Goal: Task Accomplishment & Management: Use online tool/utility

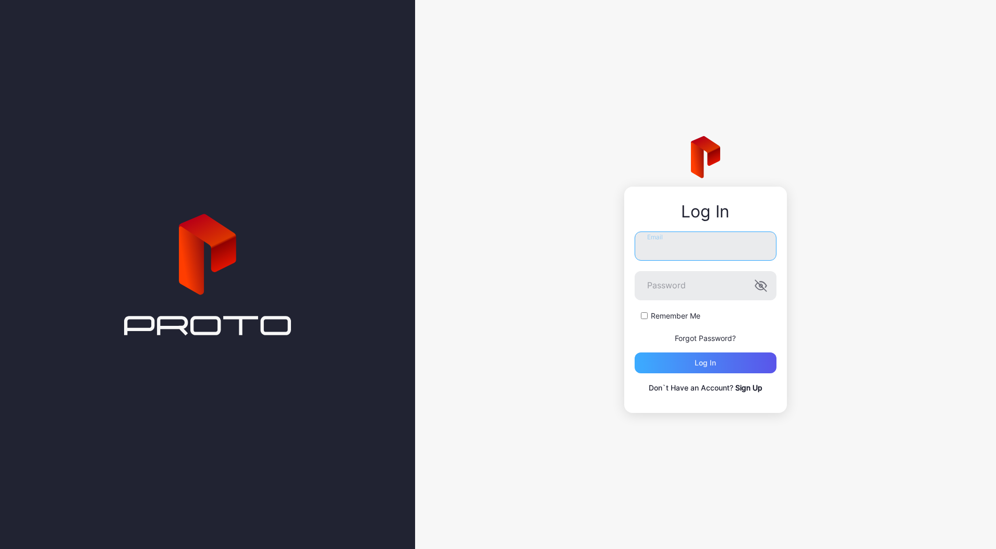
type input "**********"
click at [710, 367] on div "Log in" at bounding box center [705, 363] width 21 height 8
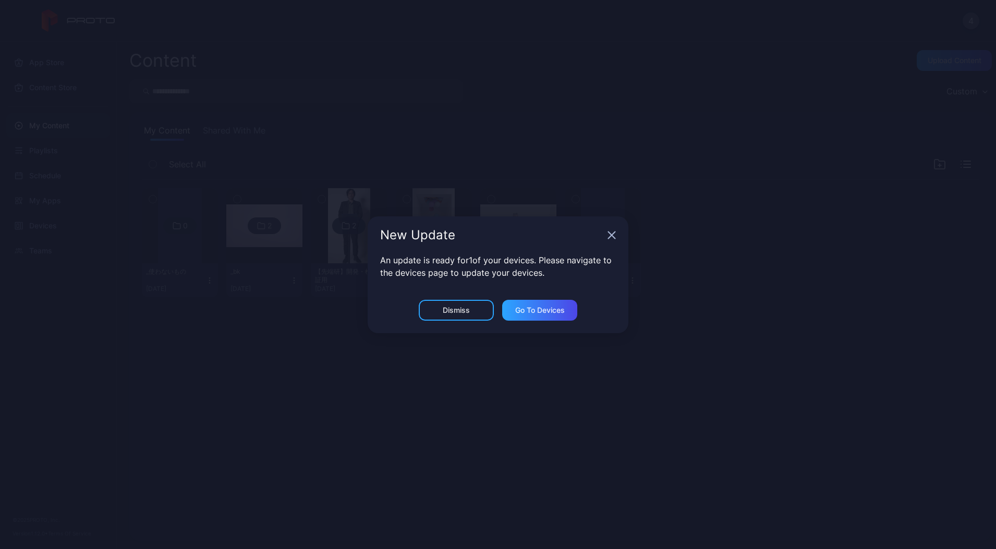
click at [613, 240] on div "New Update" at bounding box center [498, 235] width 261 height 38
click at [607, 232] on div "New Update" at bounding box center [498, 235] width 261 height 38
click at [611, 237] on icon "button" at bounding box center [612, 235] width 8 height 8
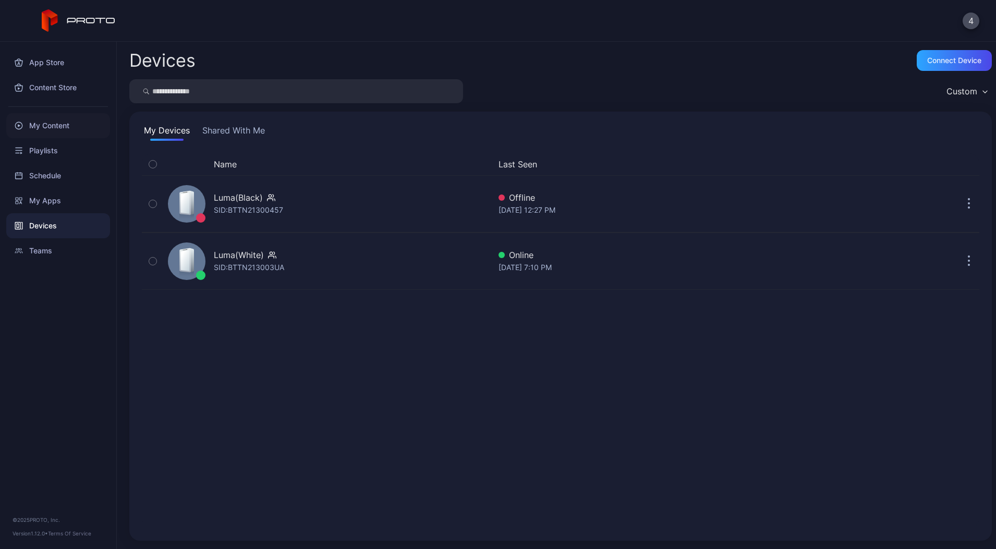
click at [57, 131] on div "My Content" at bounding box center [58, 125] width 104 height 25
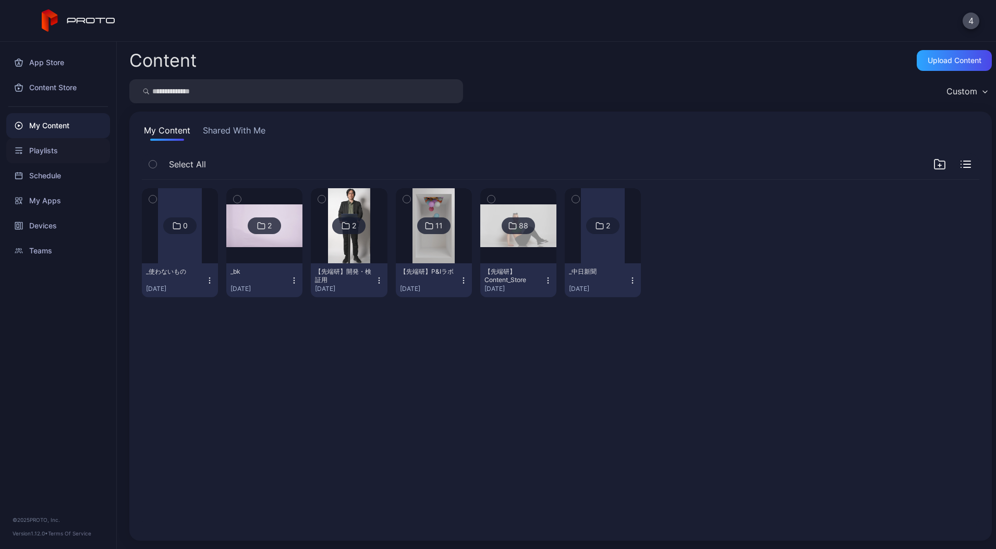
click at [58, 155] on div "Playlists" at bounding box center [58, 150] width 104 height 25
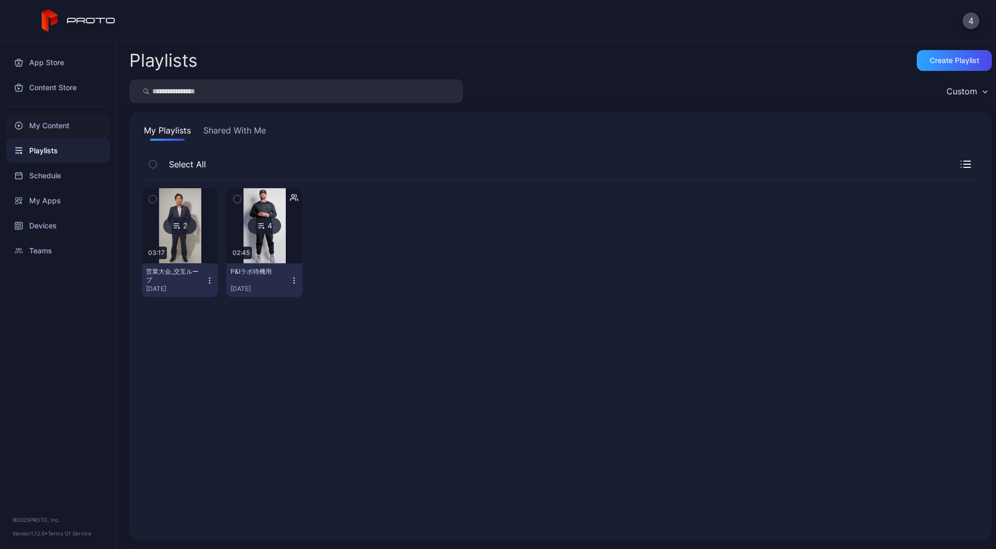
click at [72, 126] on div "My Content" at bounding box center [58, 125] width 104 height 25
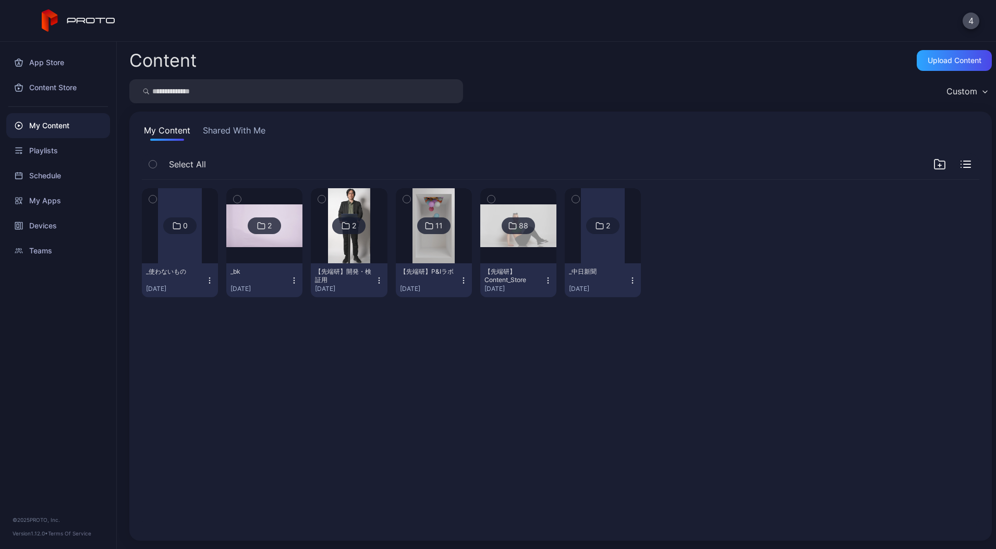
click at [628, 282] on div "_中日新聞 [DATE]" at bounding box center [598, 281] width 59 height 26
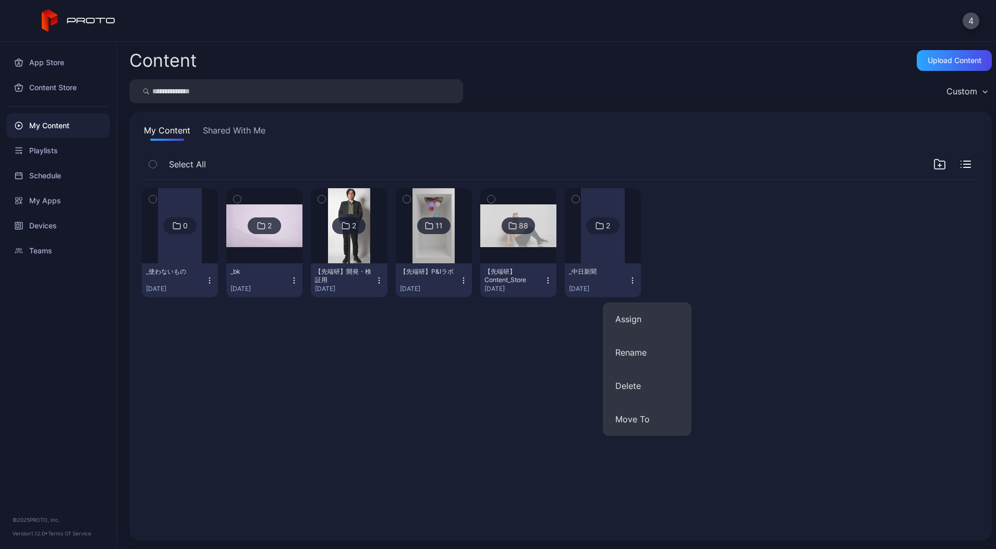
click at [625, 251] on div at bounding box center [603, 225] width 44 height 75
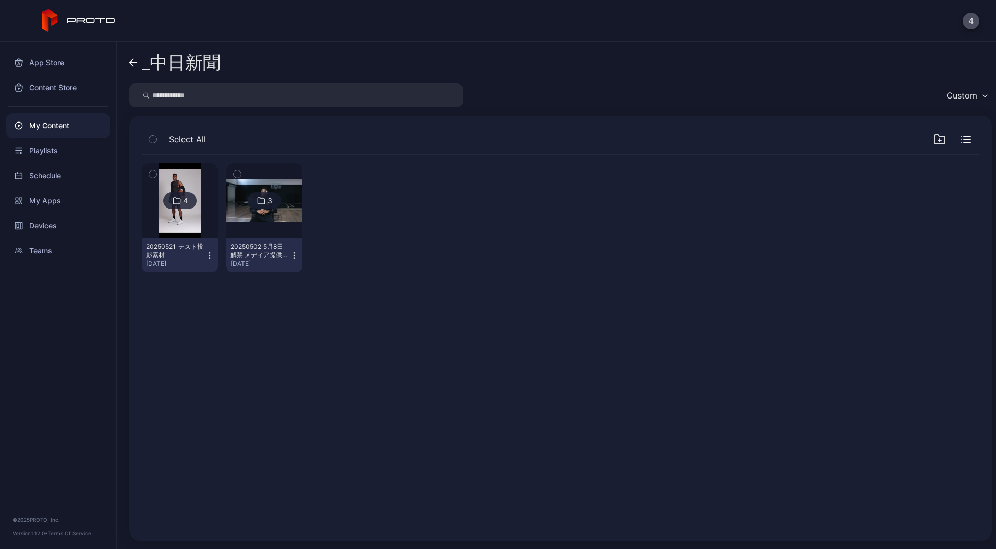
click at [938, 140] on icon "button" at bounding box center [939, 140] width 3 height 0
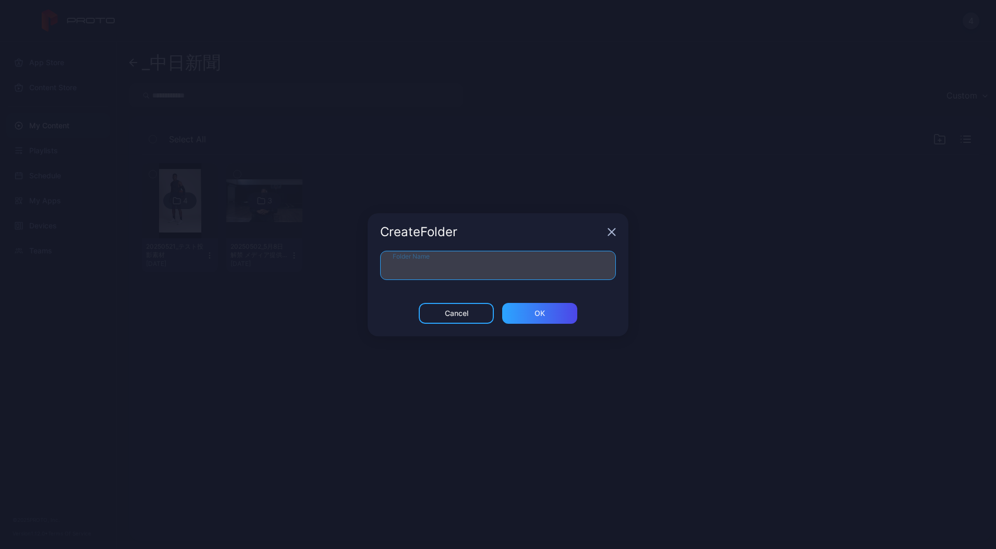
drag, startPoint x: 512, startPoint y: 263, endPoint x: 529, endPoint y: 266, distance: 18.0
click at [513, 263] on input "Folder Name" at bounding box center [498, 265] width 236 height 29
type input "*"
type input "**********"
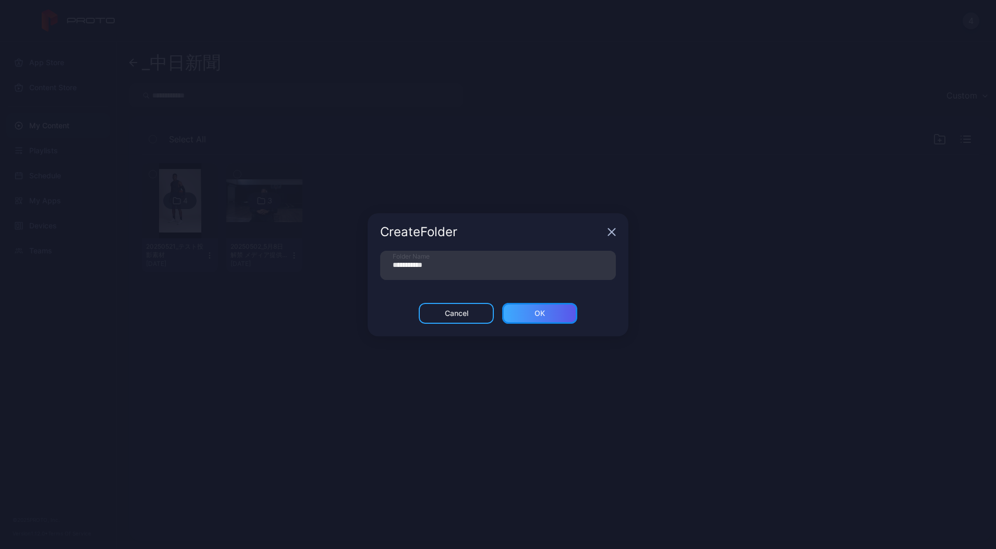
click at [541, 311] on div "ОК" at bounding box center [540, 313] width 10 height 8
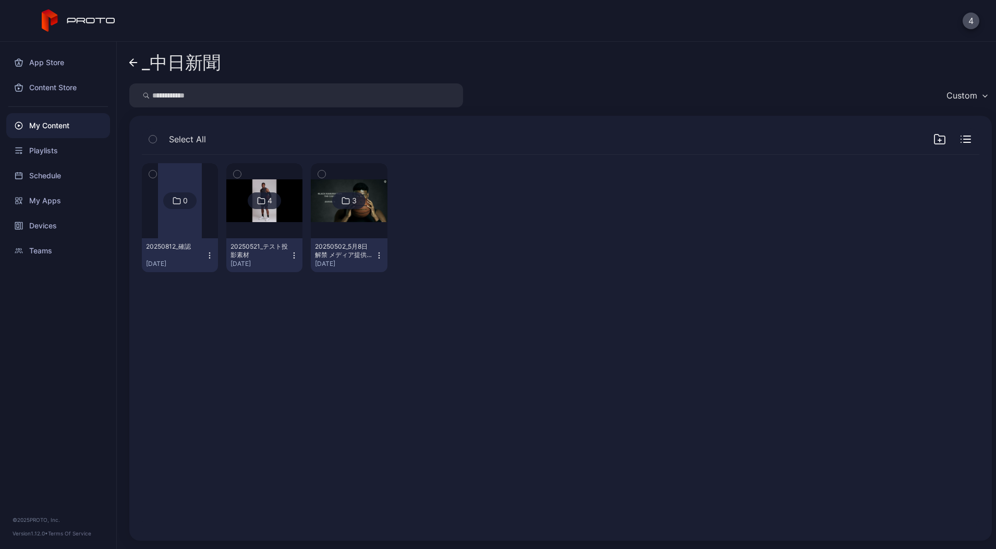
click at [165, 242] on div "20250812_確認" at bounding box center [174, 246] width 57 height 8
click at [179, 187] on div at bounding box center [180, 200] width 44 height 75
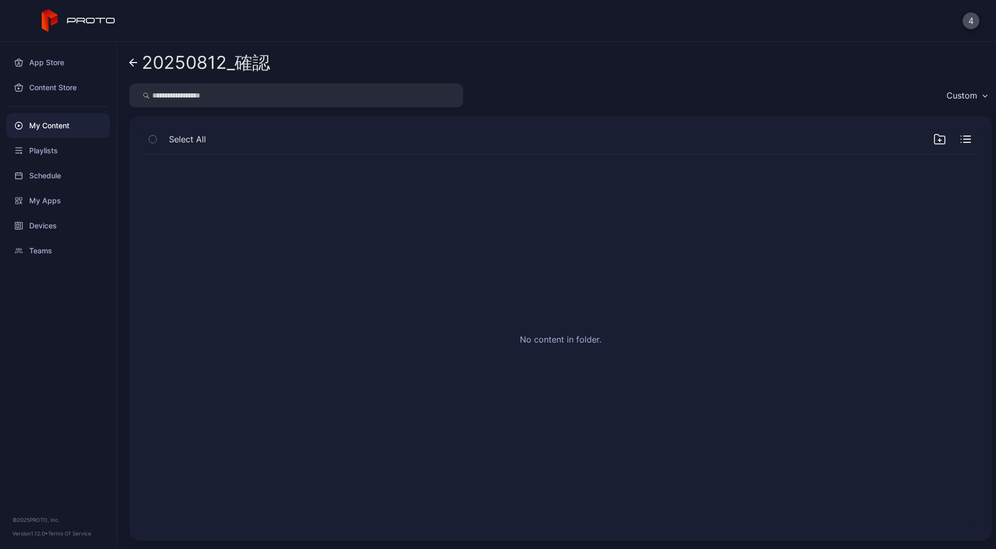
click at [935, 135] on icon "button" at bounding box center [940, 139] width 10 height 9
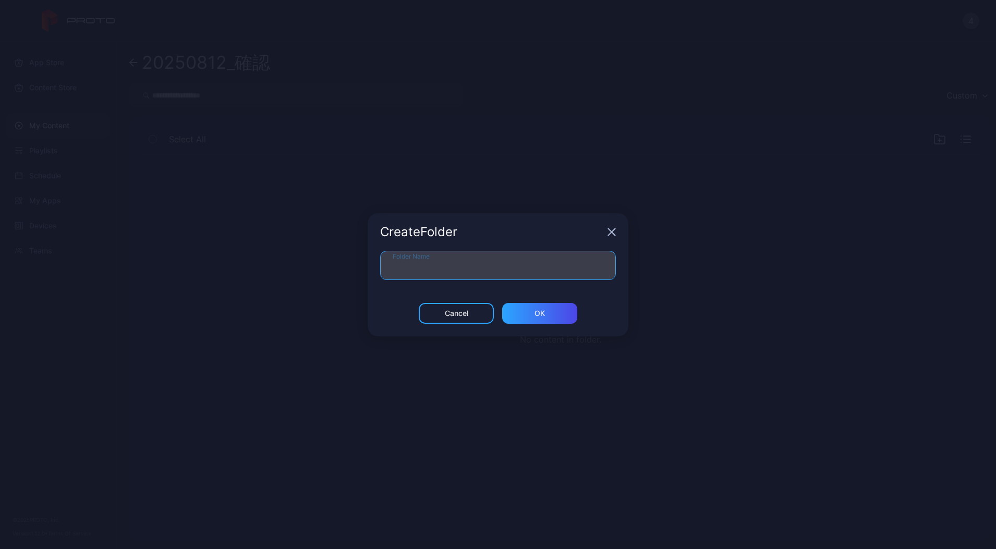
click at [494, 276] on input "Folder Name" at bounding box center [498, 265] width 236 height 29
type input "****"
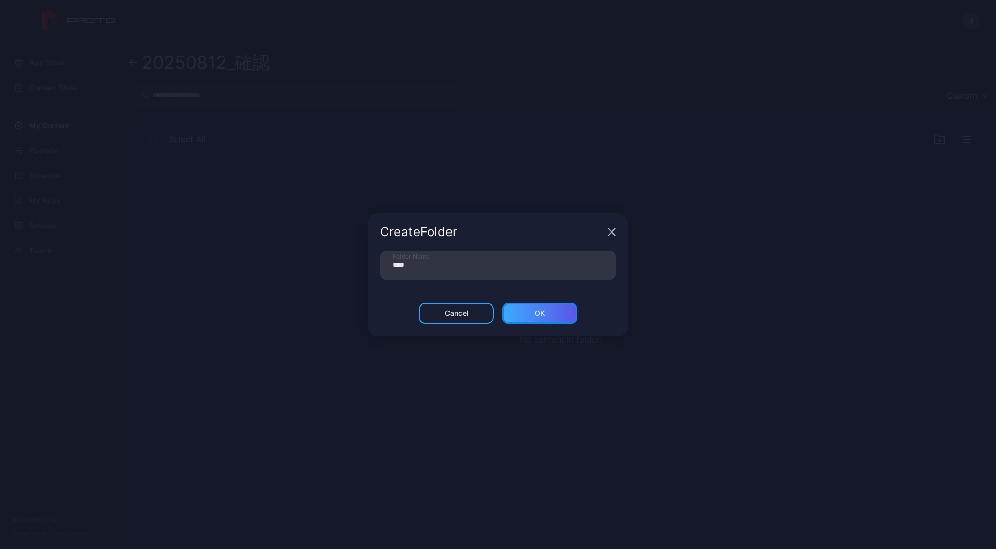
click at [555, 309] on div "ОК" at bounding box center [539, 313] width 75 height 21
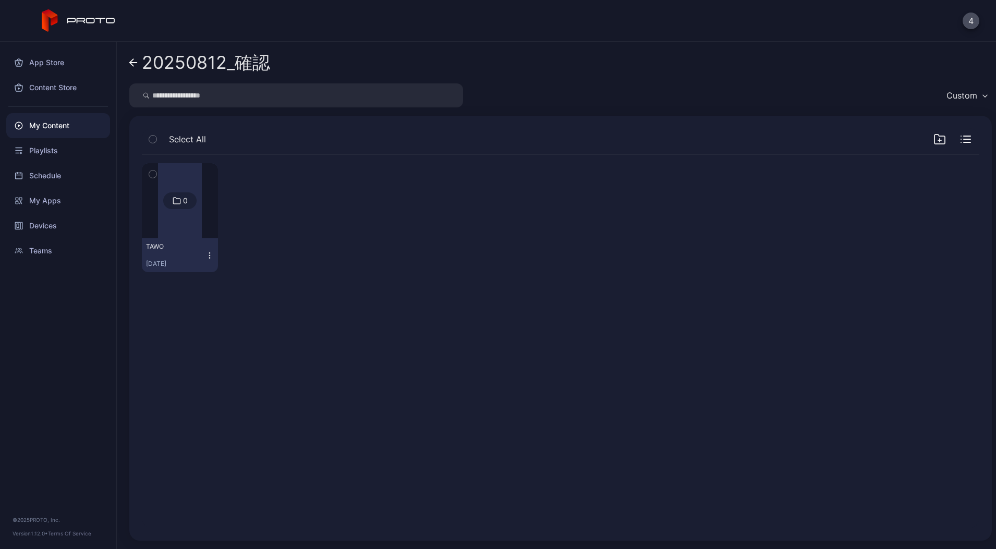
click at [197, 246] on div "TAWO" at bounding box center [174, 246] width 57 height 8
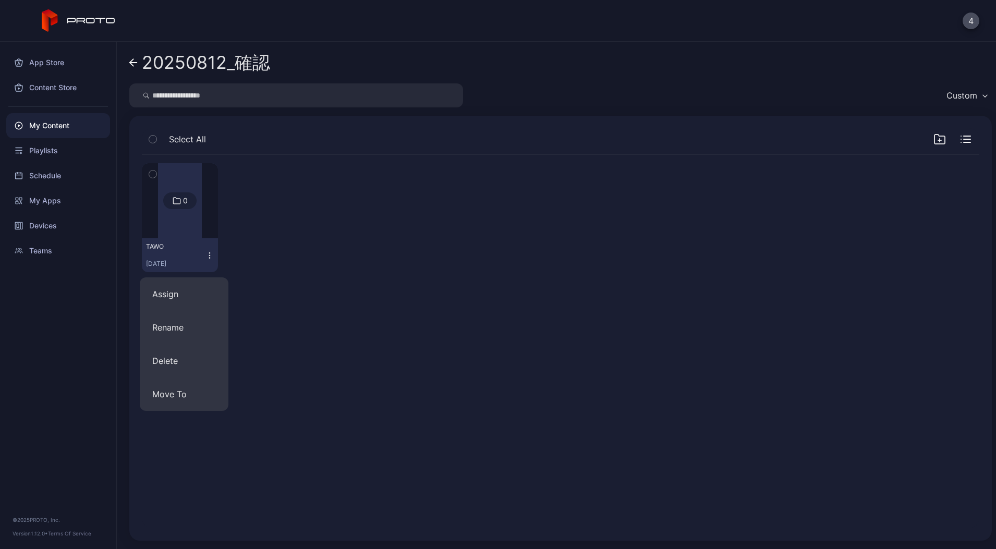
click at [177, 227] on div at bounding box center [180, 200] width 44 height 75
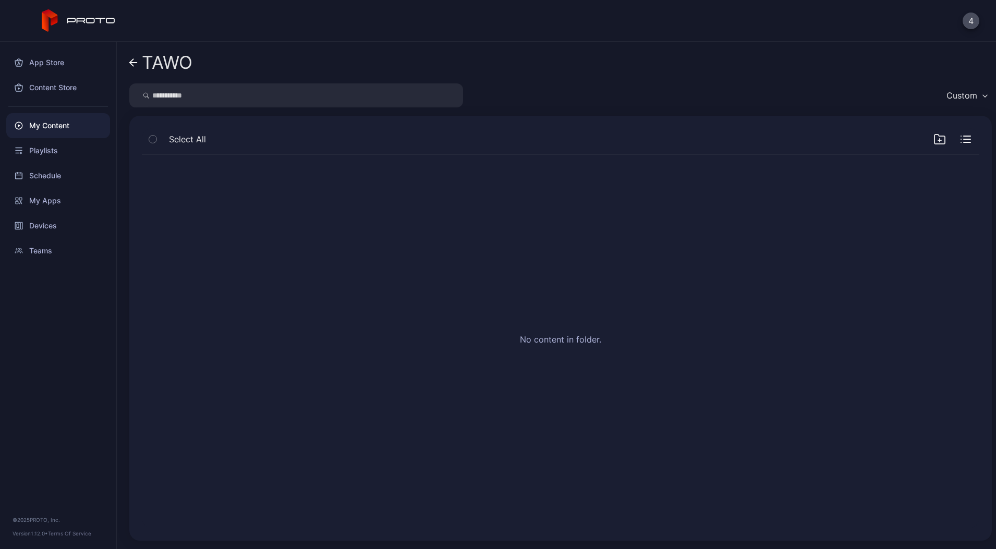
click at [136, 64] on icon at bounding box center [133, 62] width 8 height 9
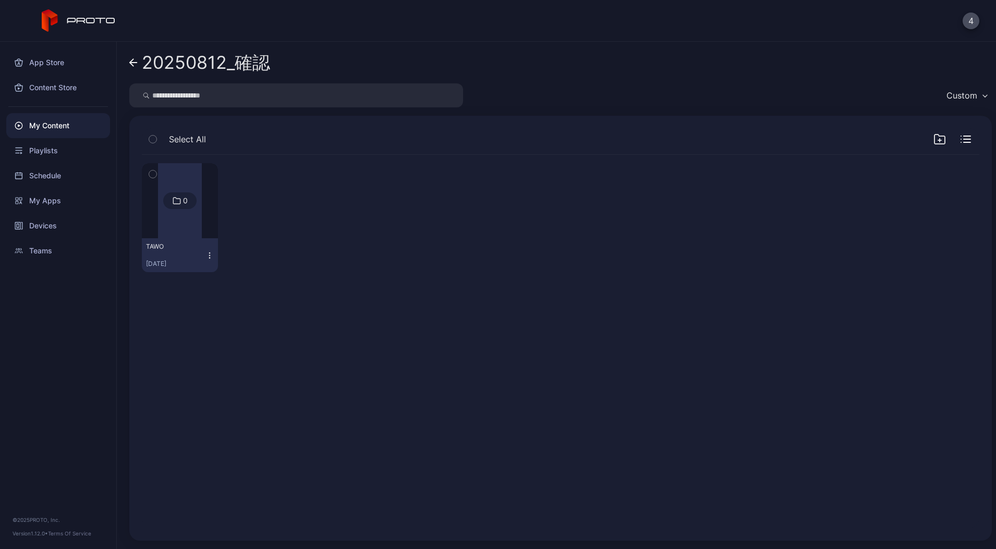
click at [919, 140] on div "Select All" at bounding box center [561, 141] width 838 height 27
click at [933, 141] on icon "button" at bounding box center [939, 139] width 13 height 13
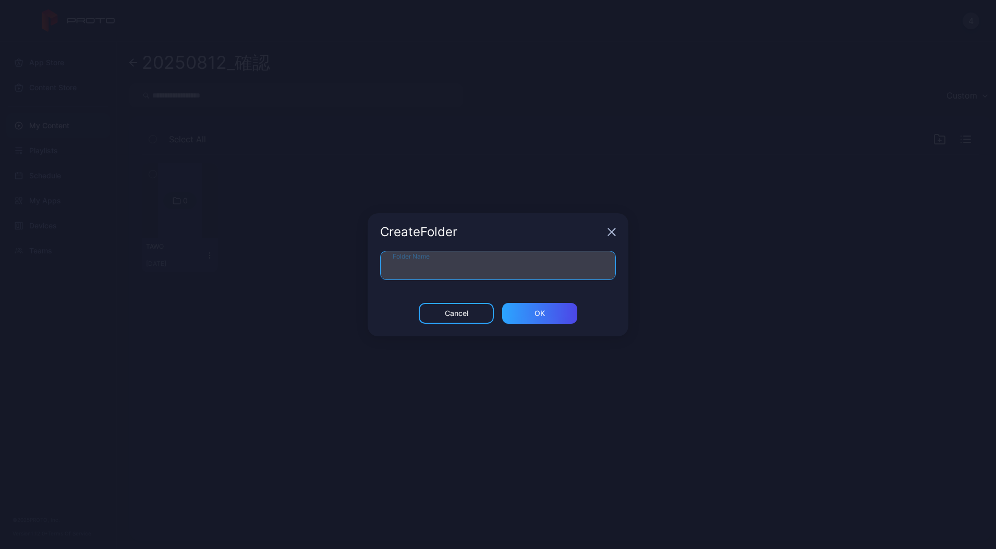
drag, startPoint x: 512, startPoint y: 262, endPoint x: 516, endPoint y: 268, distance: 6.8
click at [512, 265] on input "Folder Name" at bounding box center [498, 265] width 236 height 29
type input "****"
click at [575, 329] on div "Cancel ОК" at bounding box center [498, 319] width 261 height 33
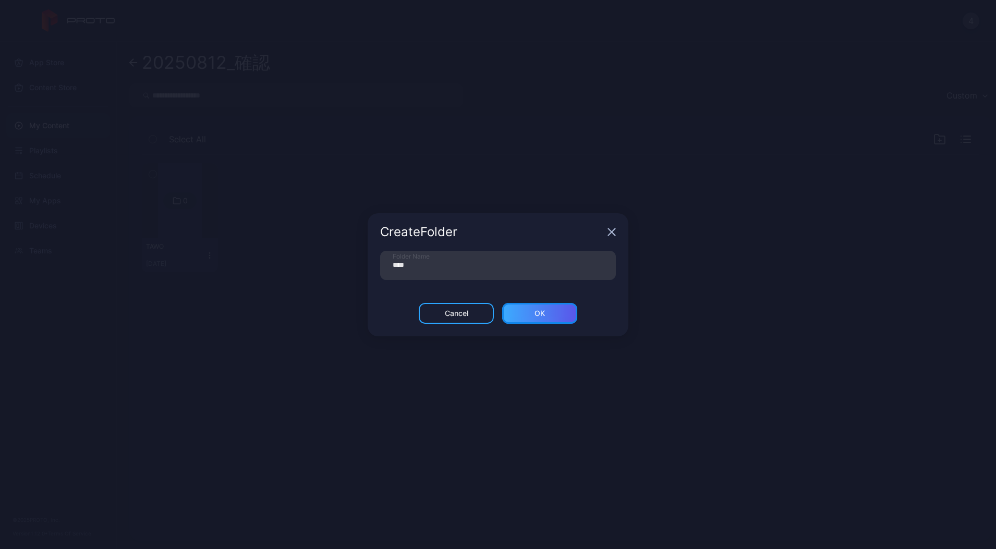
click at [556, 318] on div "ОК" at bounding box center [539, 313] width 75 height 21
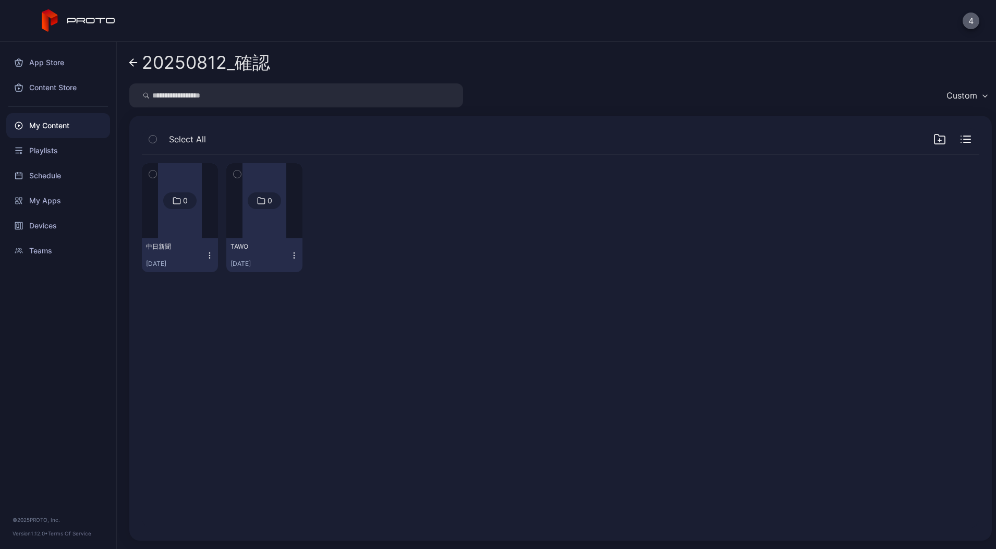
click at [968, 18] on button "4" at bounding box center [971, 21] width 17 height 17
click at [285, 57] on div "20250812_確認" at bounding box center [560, 62] width 863 height 25
click at [72, 119] on div "My Content" at bounding box center [58, 125] width 104 height 25
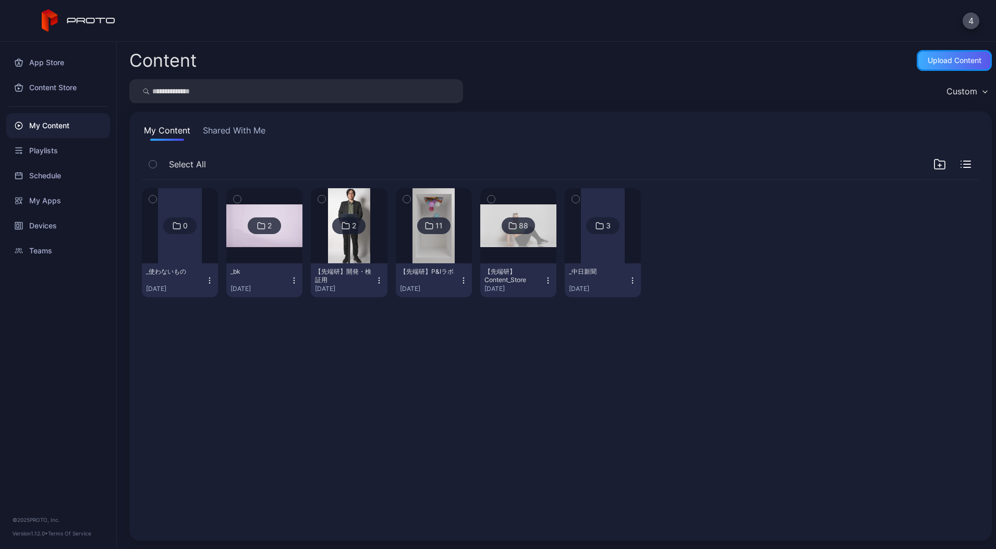
click at [928, 62] on div "Upload Content" at bounding box center [955, 60] width 54 height 8
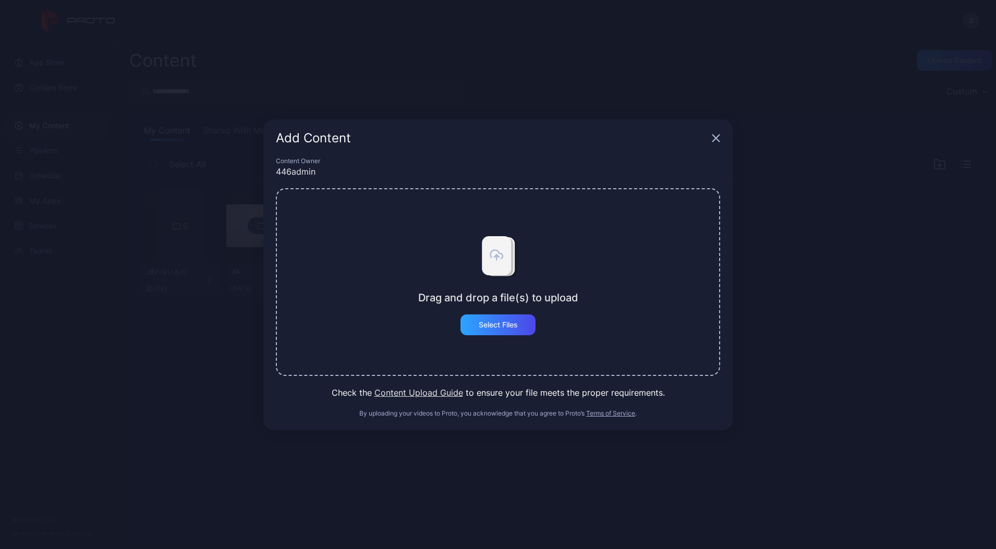
click at [471, 335] on div "Drag and drop a file(s) to upload Select Files" at bounding box center [498, 282] width 444 height 188
click at [499, 321] on div "Select Files" at bounding box center [498, 325] width 39 height 8
click at [491, 324] on button "Select Files" at bounding box center [497, 324] width 75 height 21
click at [710, 140] on div "Add Content" at bounding box center [497, 138] width 469 height 38
click at [715, 139] on icon "button" at bounding box center [716, 138] width 8 height 8
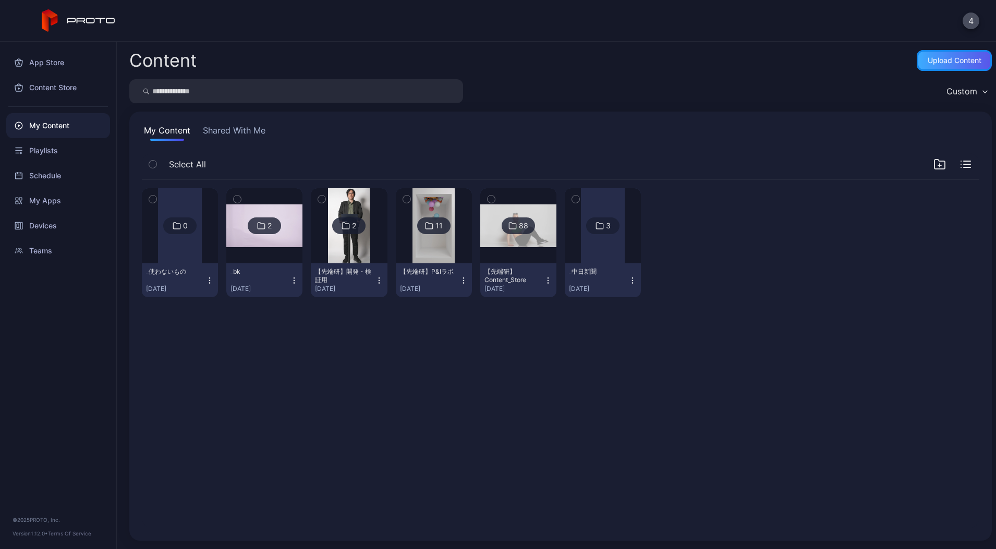
click at [917, 65] on div "Upload Content" at bounding box center [954, 60] width 75 height 21
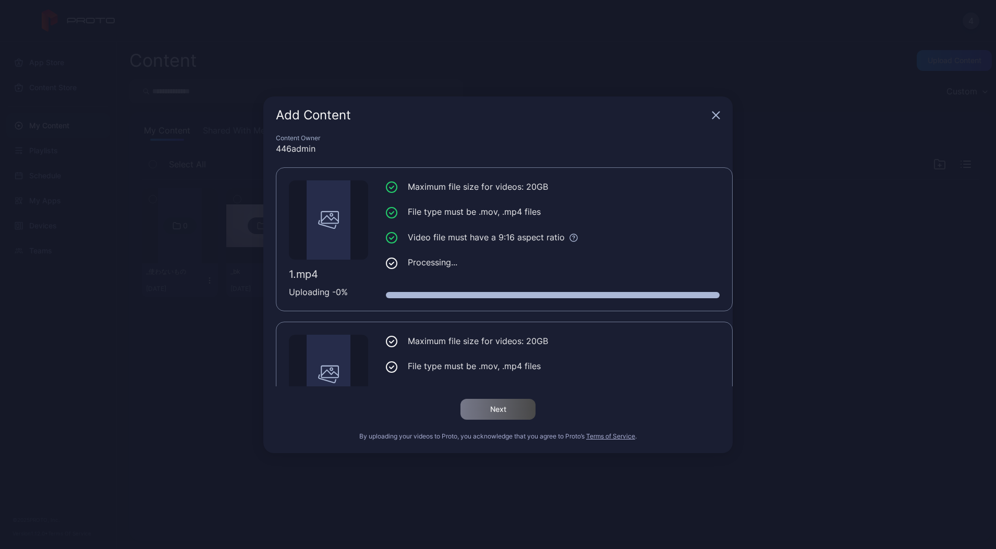
click at [315, 236] on div at bounding box center [329, 219] width 44 height 79
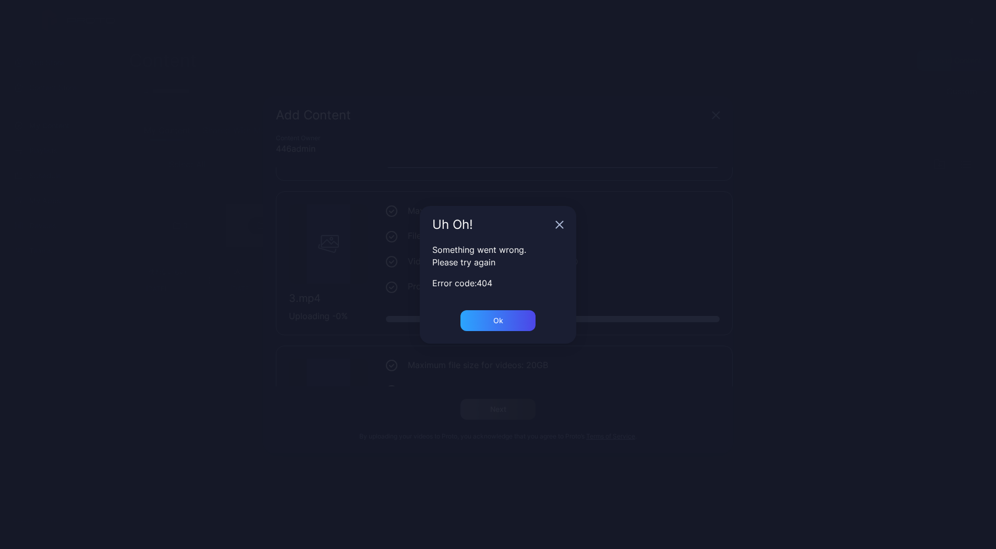
scroll to position [196, 0]
click at [487, 313] on div "Ok" at bounding box center [497, 320] width 75 height 21
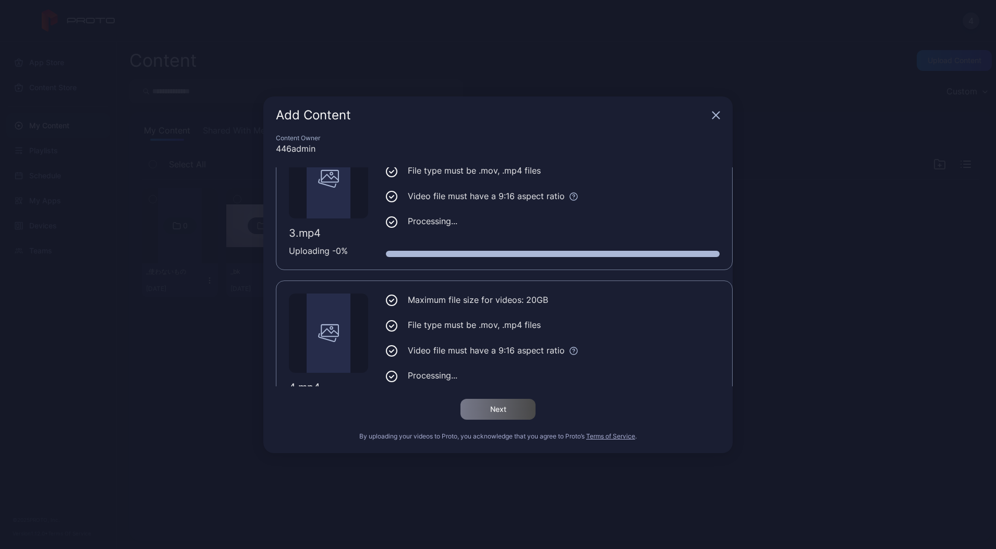
scroll to position [0, 0]
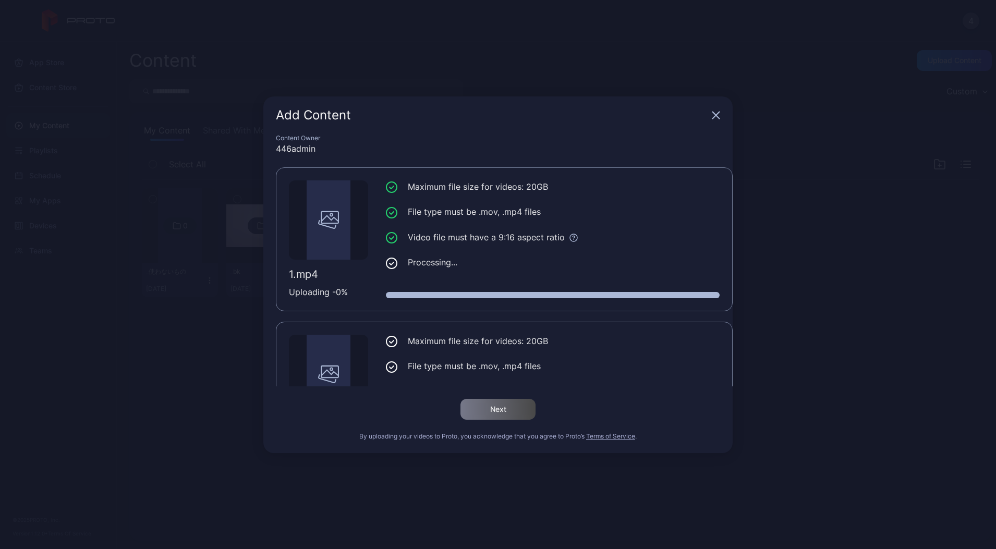
click at [715, 118] on div "Add Content" at bounding box center [497, 115] width 469 height 38
click at [713, 115] on icon "button" at bounding box center [716, 115] width 8 height 8
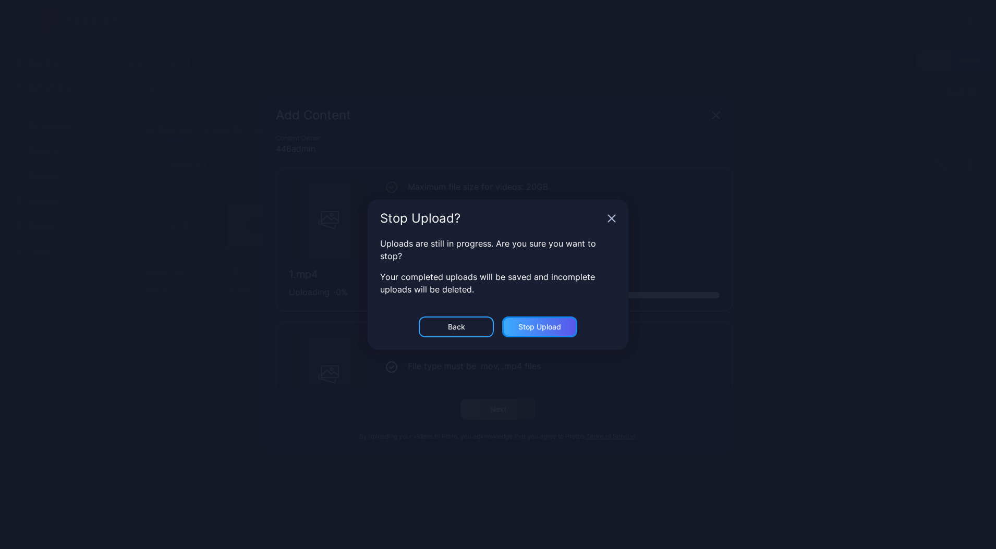
click at [542, 326] on div "Stop Upload" at bounding box center [539, 327] width 43 height 8
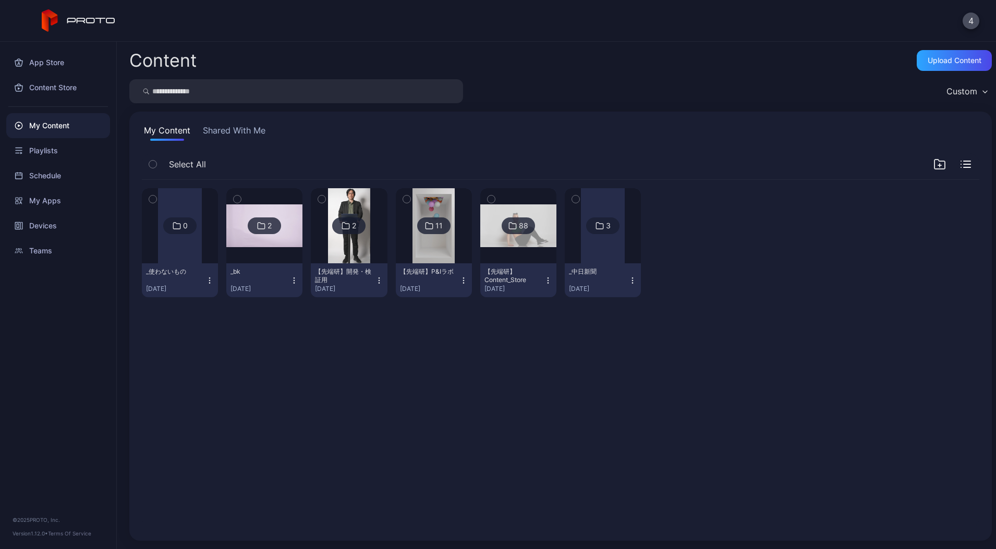
click at [625, 246] on div at bounding box center [603, 225] width 44 height 75
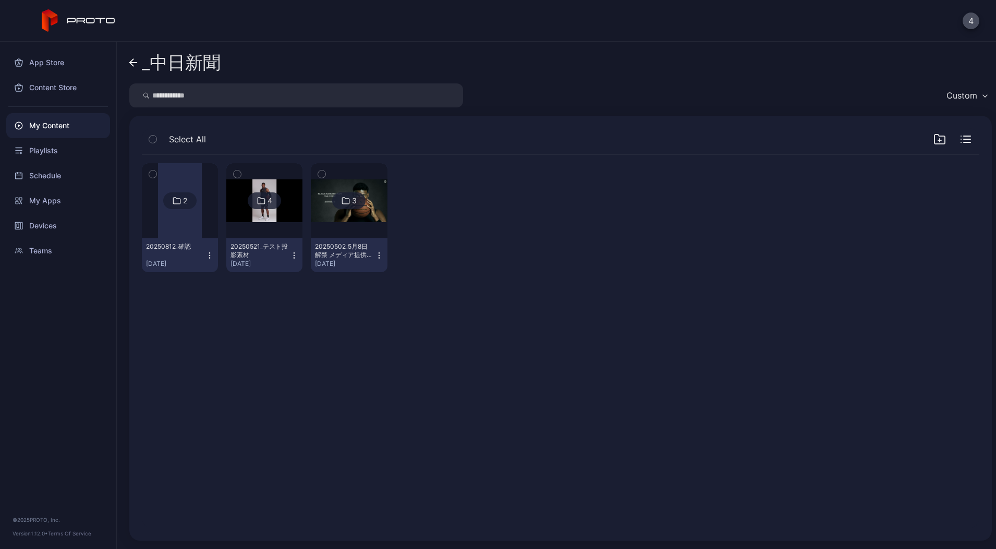
click at [171, 225] on div at bounding box center [180, 200] width 44 height 75
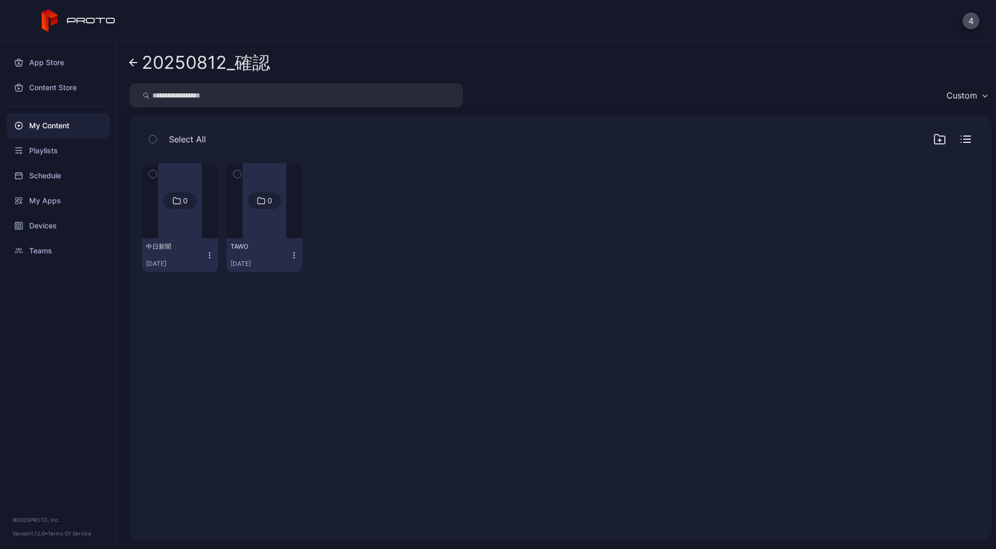
click at [140, 64] on link "20250812_確認" at bounding box center [199, 62] width 141 height 25
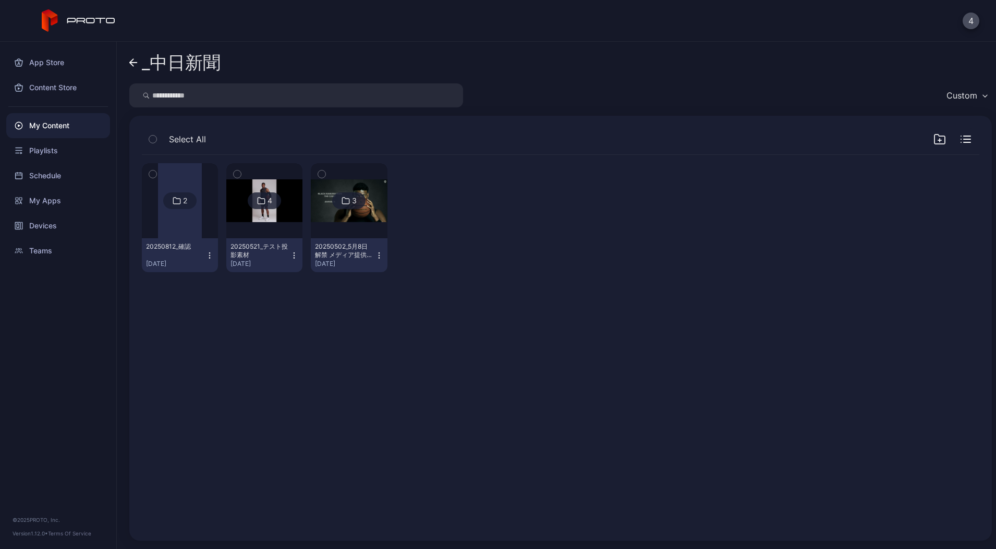
click at [137, 63] on icon at bounding box center [133, 63] width 7 height 0
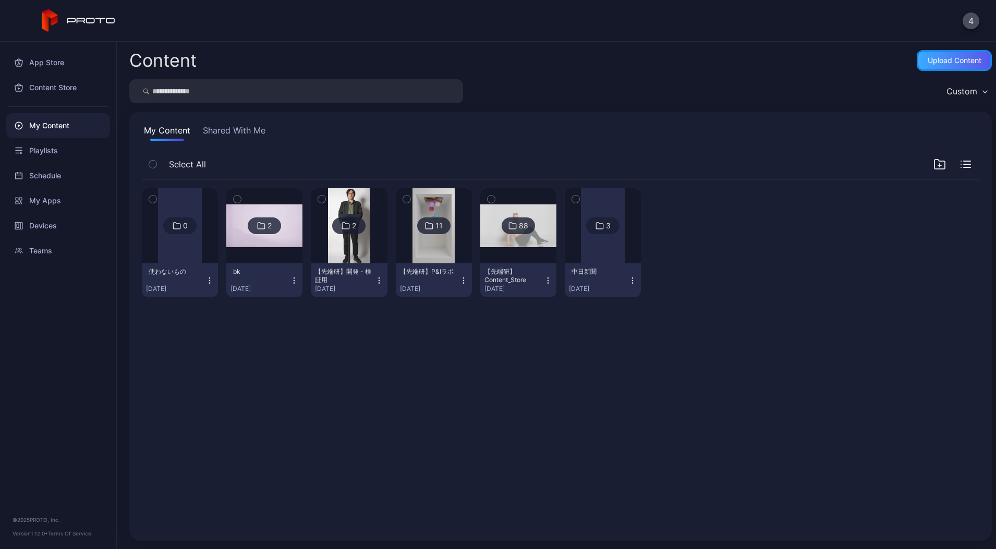
click at [932, 59] on div "Upload Content" at bounding box center [955, 60] width 54 height 8
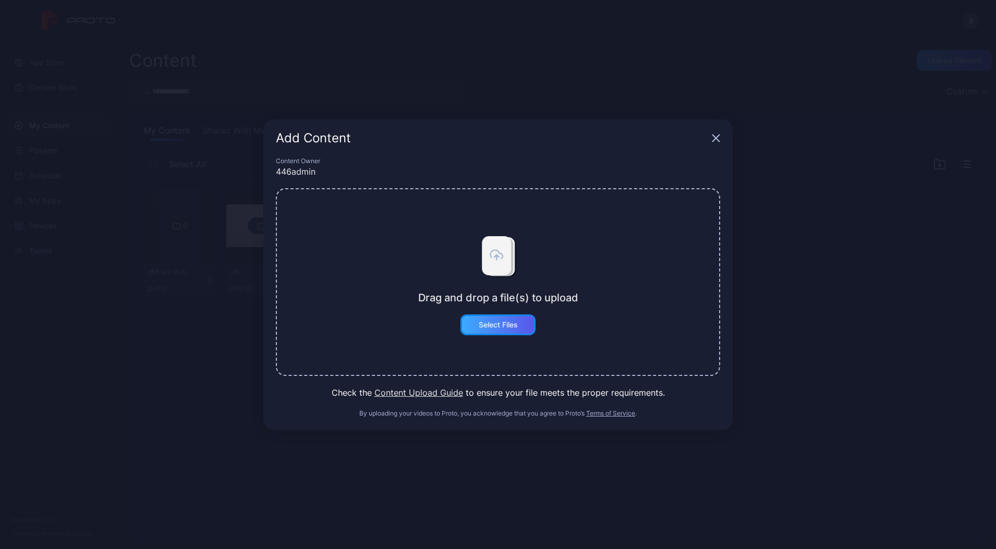
click at [506, 328] on div "Select Files" at bounding box center [498, 325] width 39 height 8
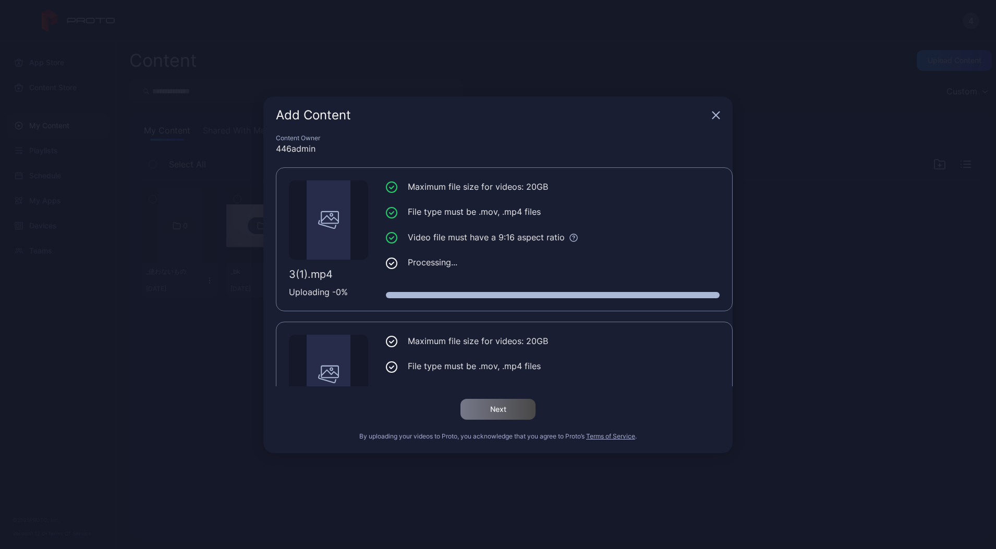
click at [416, 262] on li "Processing..." at bounding box center [553, 262] width 334 height 13
drag, startPoint x: 455, startPoint y: 265, endPoint x: 404, endPoint y: 265, distance: 50.6
click at [404, 265] on li "Processing..." at bounding box center [553, 262] width 334 height 13
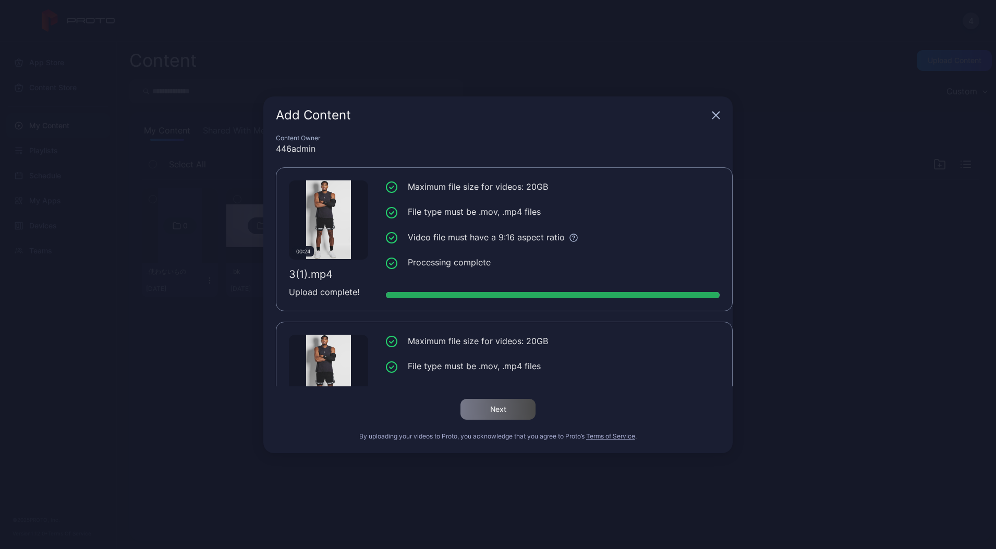
click at [207, 386] on div "Add Content Content Owner 446admin 00:24 3(1).mp4 Upload complete! Maximum file…" at bounding box center [498, 274] width 996 height 549
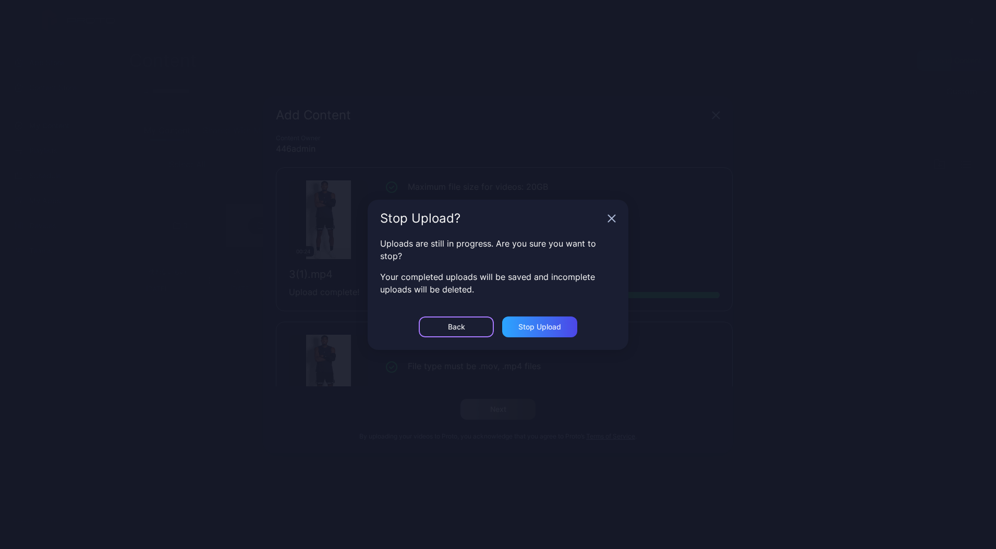
click at [458, 325] on div "Back" at bounding box center [456, 327] width 17 height 8
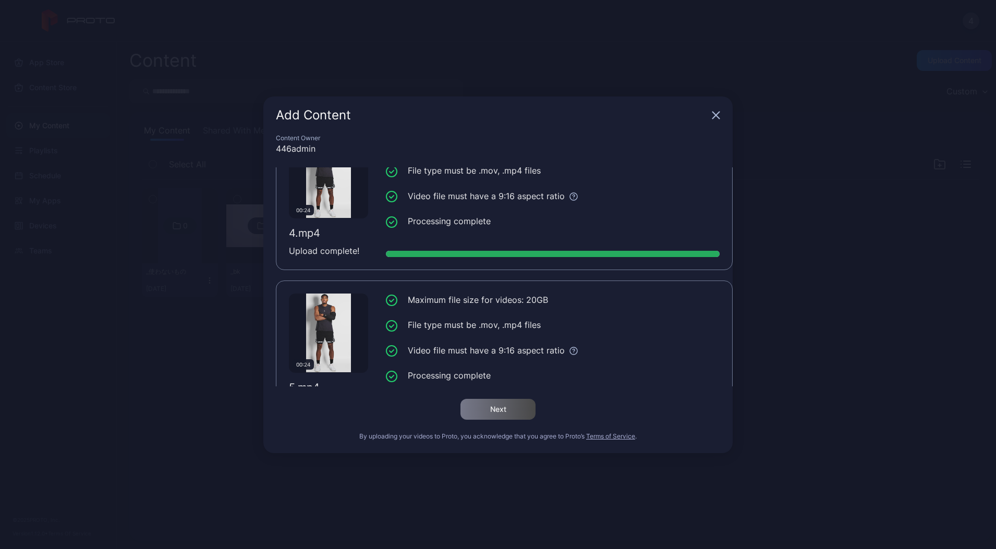
scroll to position [388, 0]
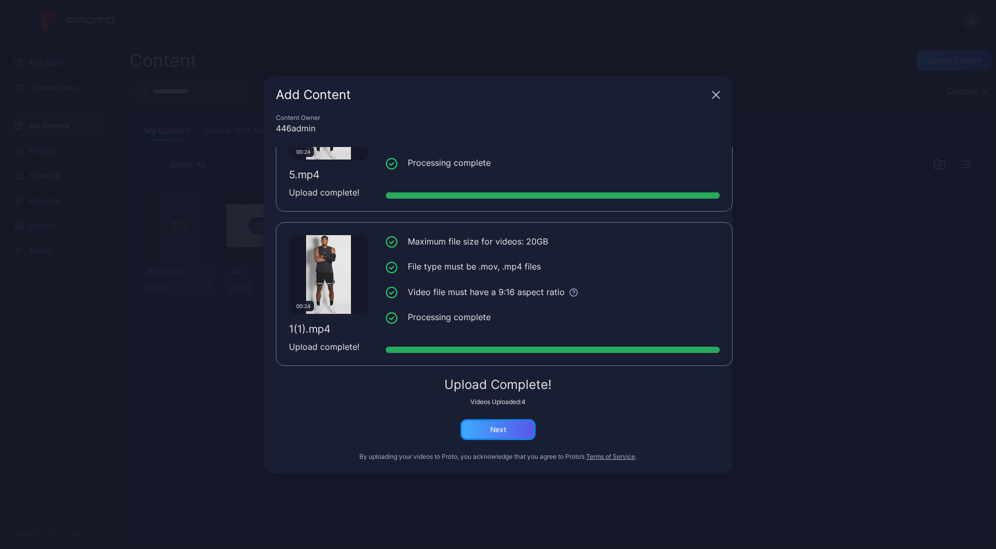
click at [502, 432] on div "Next" at bounding box center [498, 430] width 16 height 8
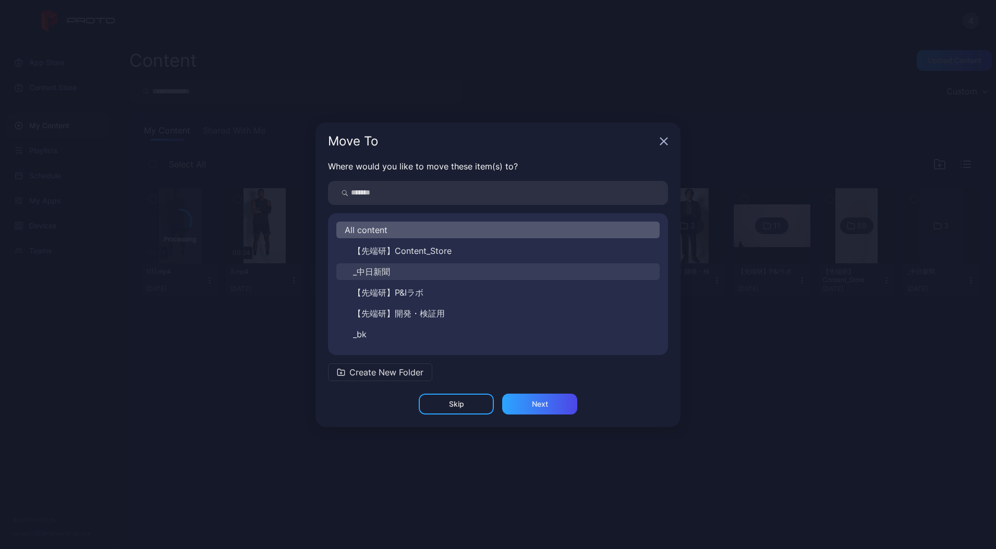
click at [375, 271] on span "_中日新聞" at bounding box center [371, 271] width 37 height 13
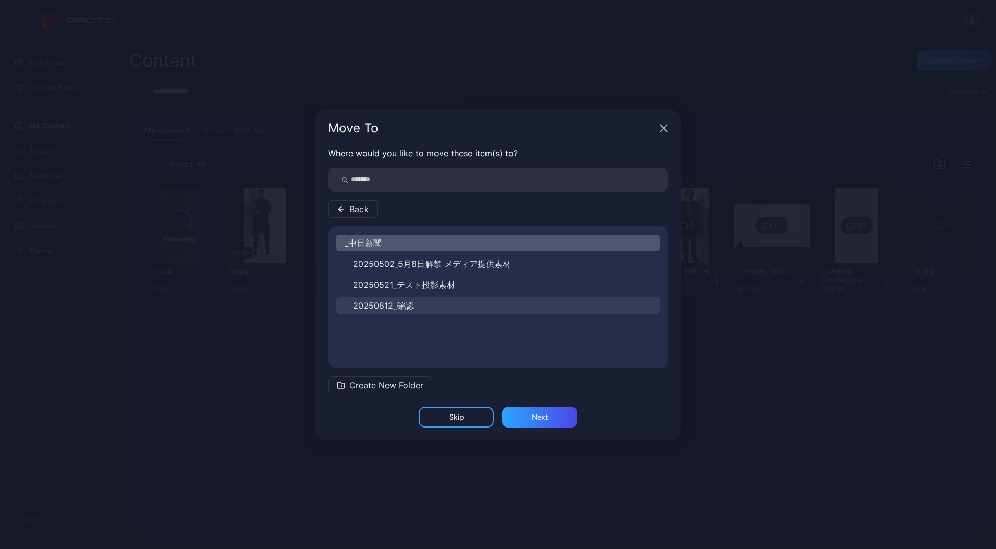
click at [404, 306] on span "20250812_確認" at bounding box center [383, 305] width 60 height 13
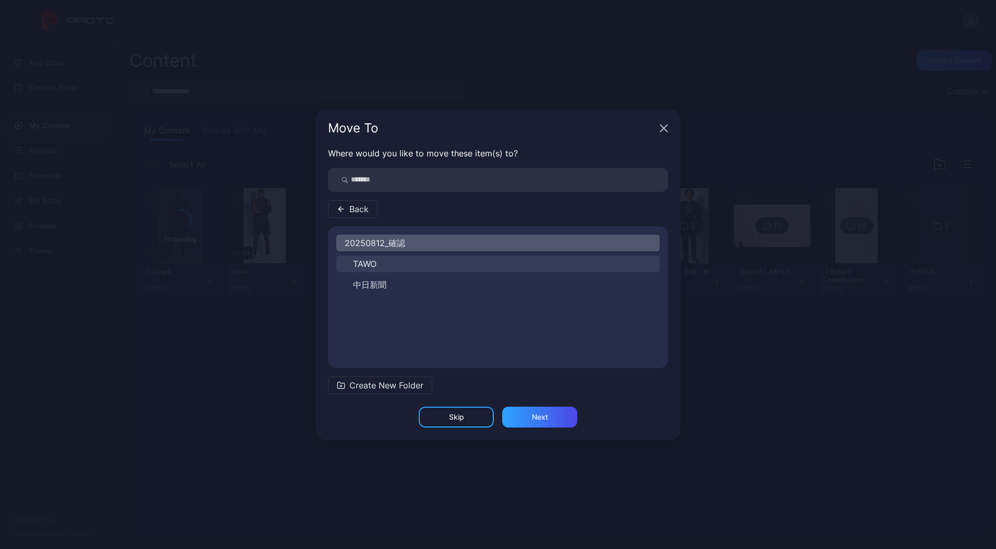
click at [383, 268] on button "TAWO" at bounding box center [497, 264] width 323 height 17
click at [537, 418] on div "Next" at bounding box center [540, 417] width 16 height 8
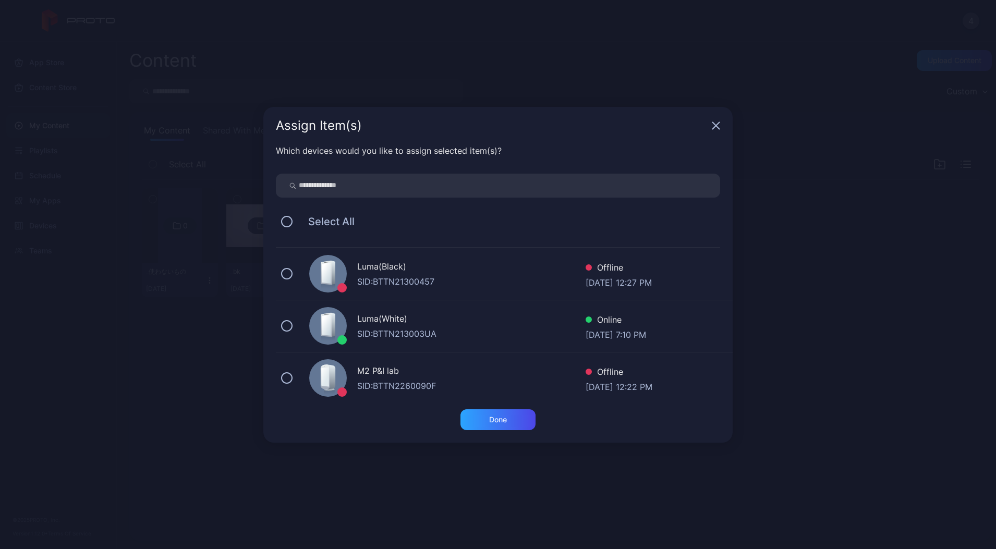
click at [347, 324] on div "Luma(White) SID: BTTN213003UA Online [DATE] 7:10 PM" at bounding box center [504, 326] width 457 height 52
click at [505, 414] on div "Done" at bounding box center [497, 419] width 75 height 21
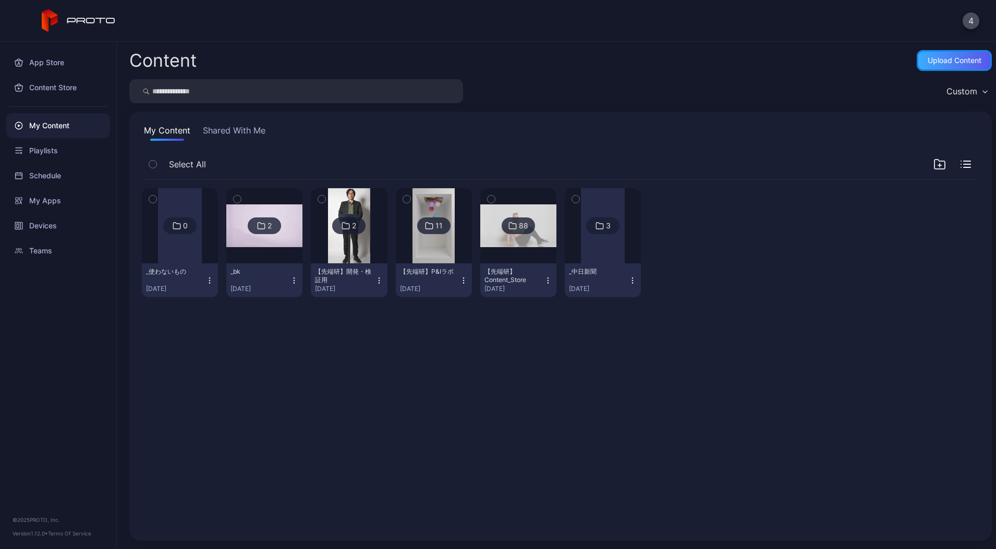
click at [932, 63] on div "Upload Content" at bounding box center [955, 60] width 54 height 8
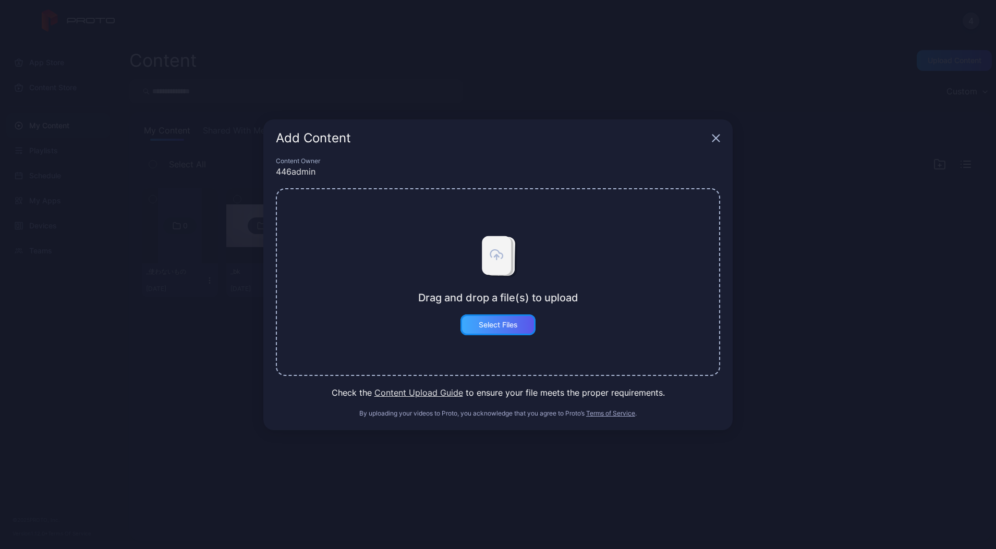
click at [489, 321] on div "Select Files" at bounding box center [498, 325] width 39 height 8
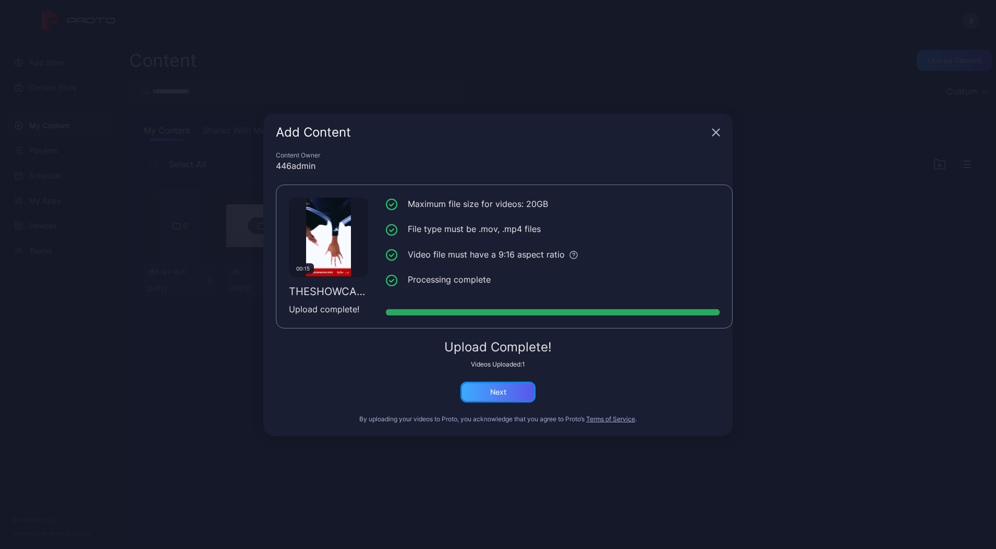
click at [481, 388] on div "Next" at bounding box center [497, 392] width 75 height 21
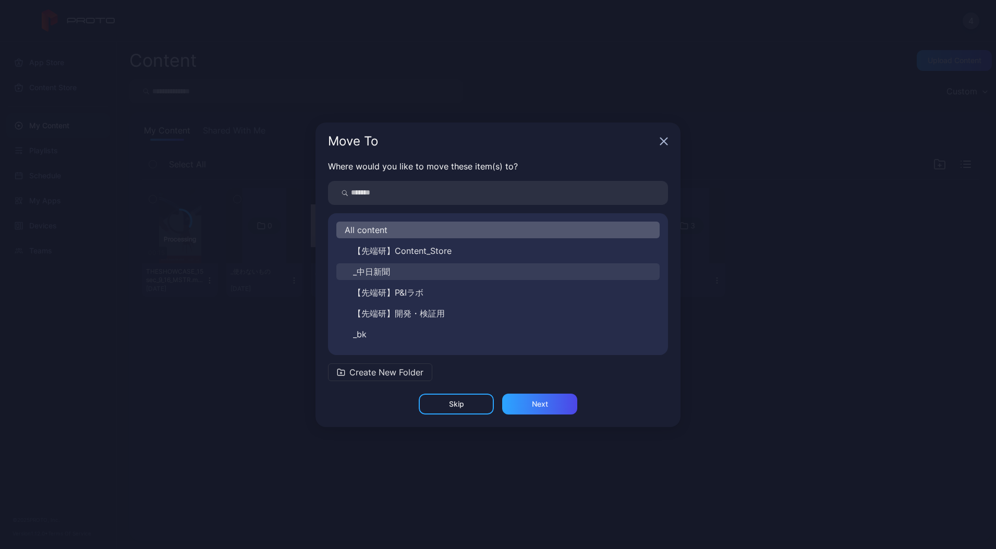
click at [392, 265] on button "_中日新聞" at bounding box center [497, 271] width 323 height 17
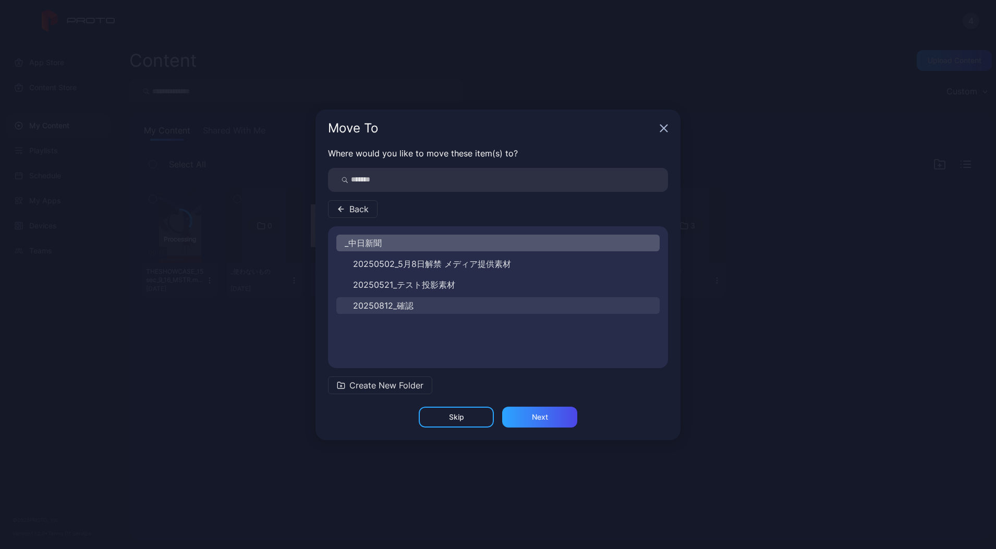
click at [394, 305] on span "20250812_確認" at bounding box center [383, 305] width 60 height 13
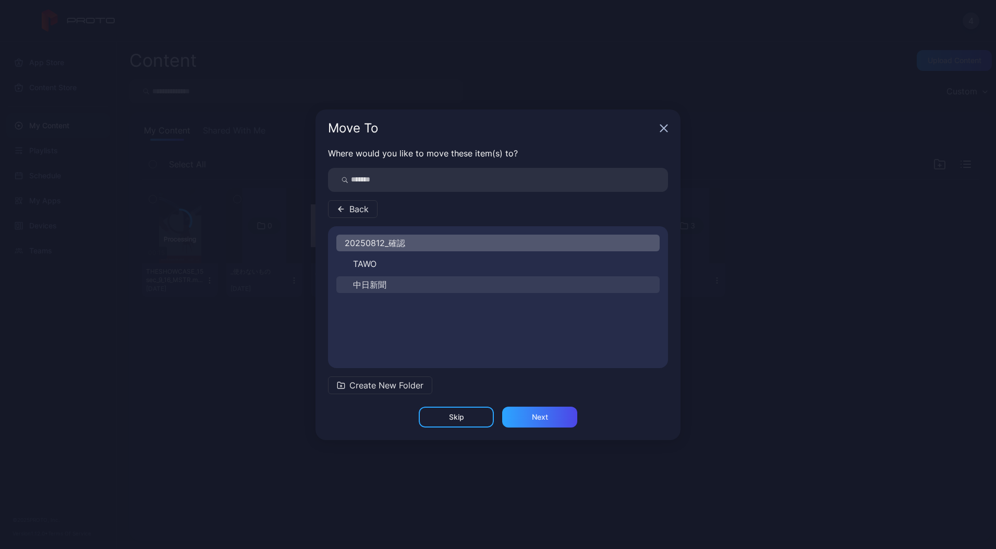
drag, startPoint x: 382, startPoint y: 285, endPoint x: 407, endPoint y: 285, distance: 25.6
click at [407, 285] on button "中日新聞" at bounding box center [497, 284] width 323 height 17
click at [529, 418] on div "Next" at bounding box center [539, 417] width 75 height 21
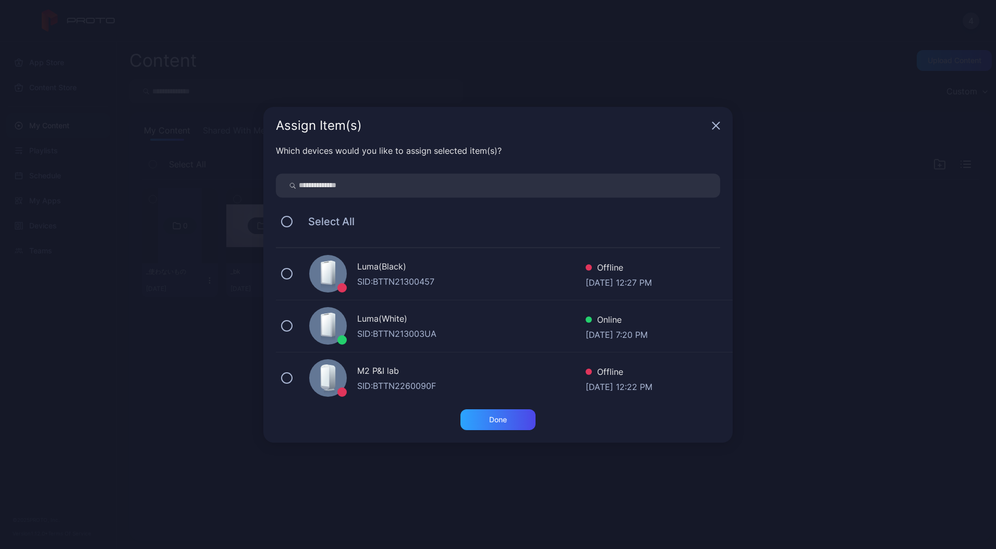
click at [382, 323] on div "Luma(White)" at bounding box center [471, 319] width 228 height 15
click at [514, 413] on div "Done" at bounding box center [497, 419] width 75 height 21
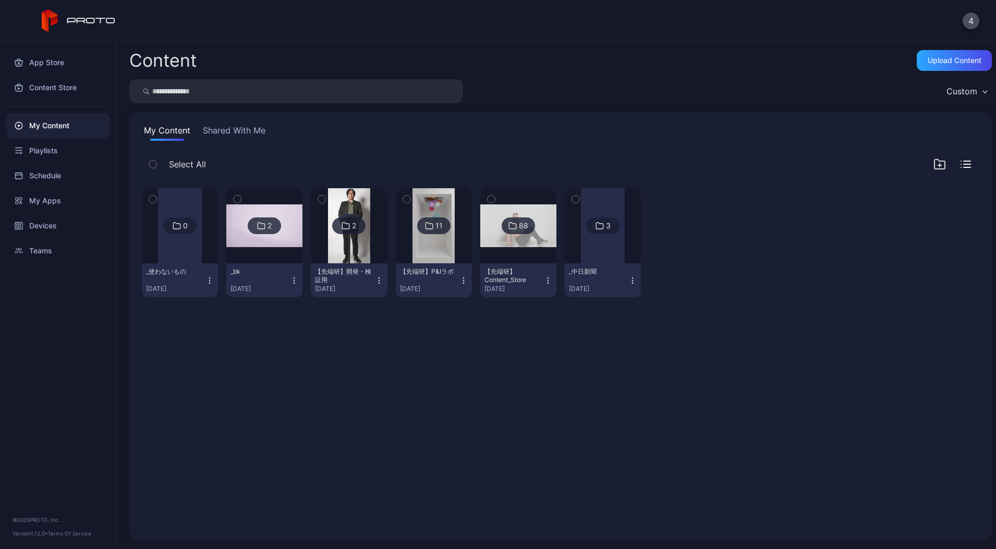
click at [59, 123] on div "My Content" at bounding box center [58, 125] width 104 height 25
click at [47, 125] on div "My Content" at bounding box center [58, 125] width 104 height 25
click at [27, 149] on div "Playlists" at bounding box center [58, 150] width 104 height 25
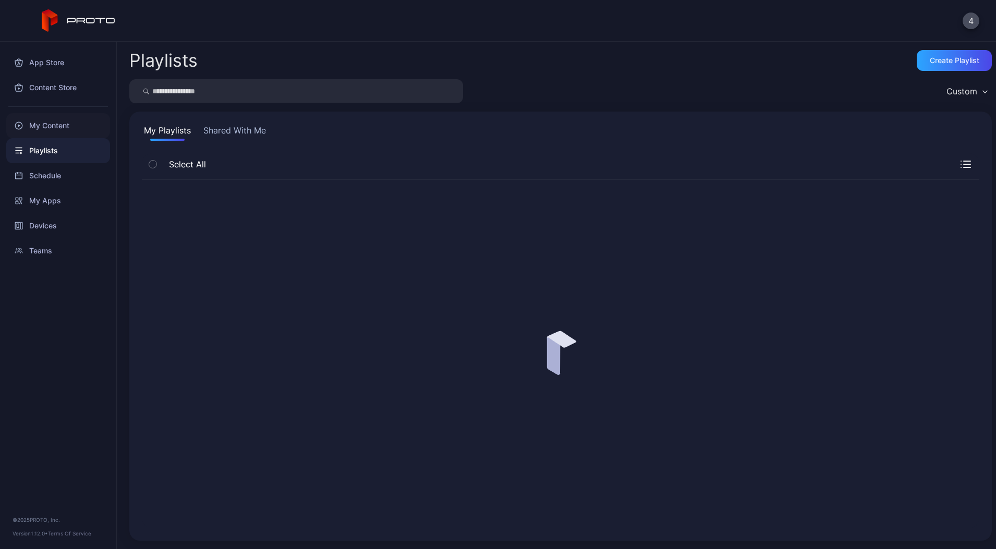
click at [51, 132] on div "My Content" at bounding box center [58, 125] width 104 height 25
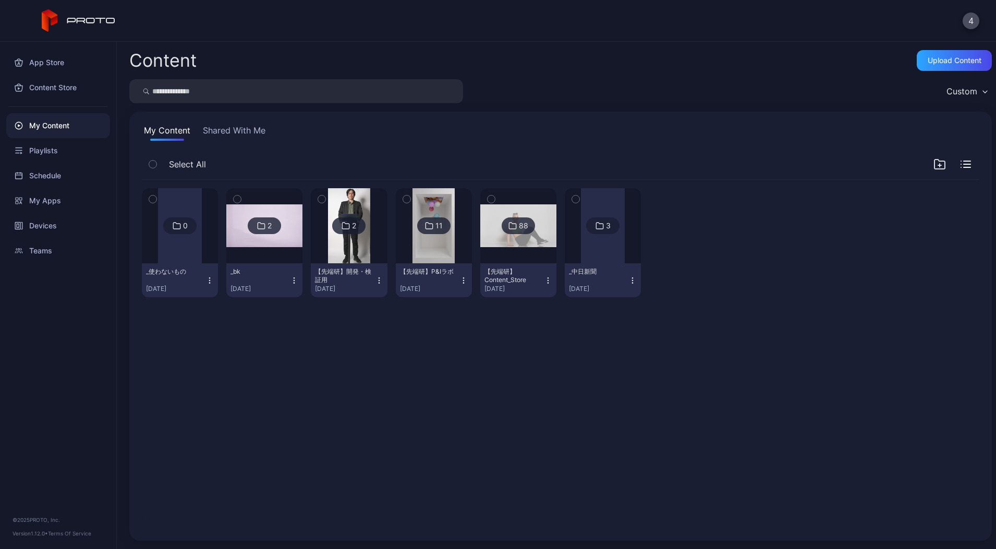
click at [625, 262] on div at bounding box center [603, 225] width 44 height 75
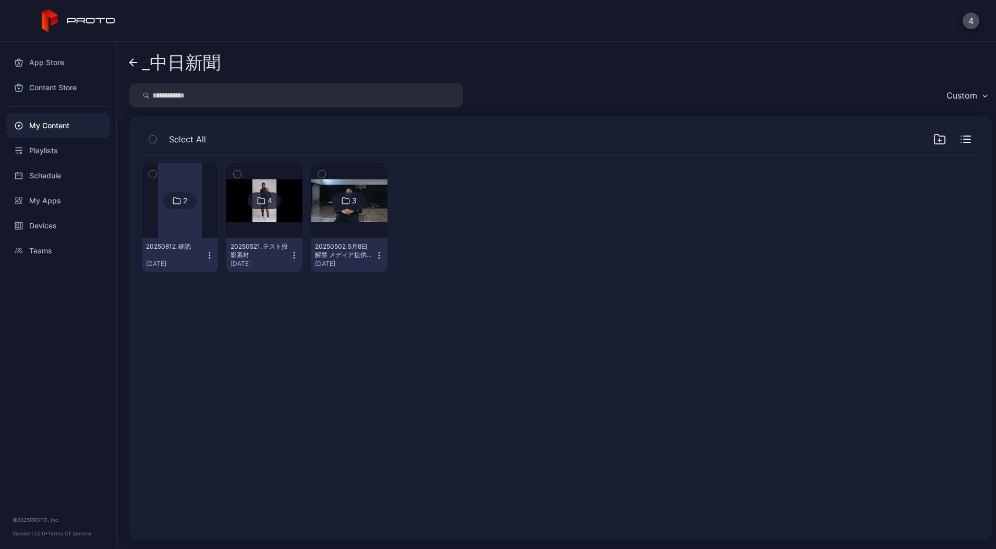
click at [188, 239] on button "20250812_確認 [DATE]" at bounding box center [180, 255] width 76 height 34
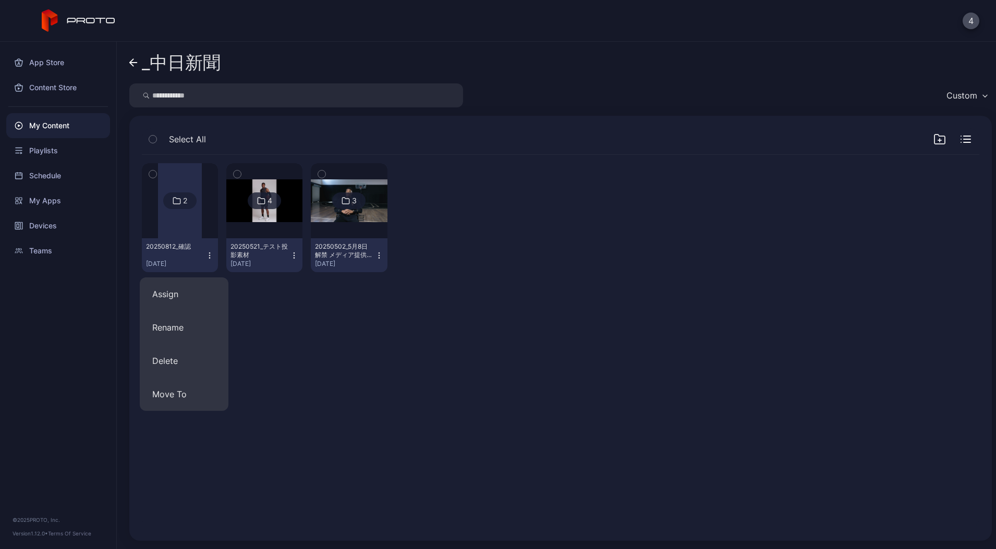
click at [166, 215] on div at bounding box center [180, 200] width 44 height 75
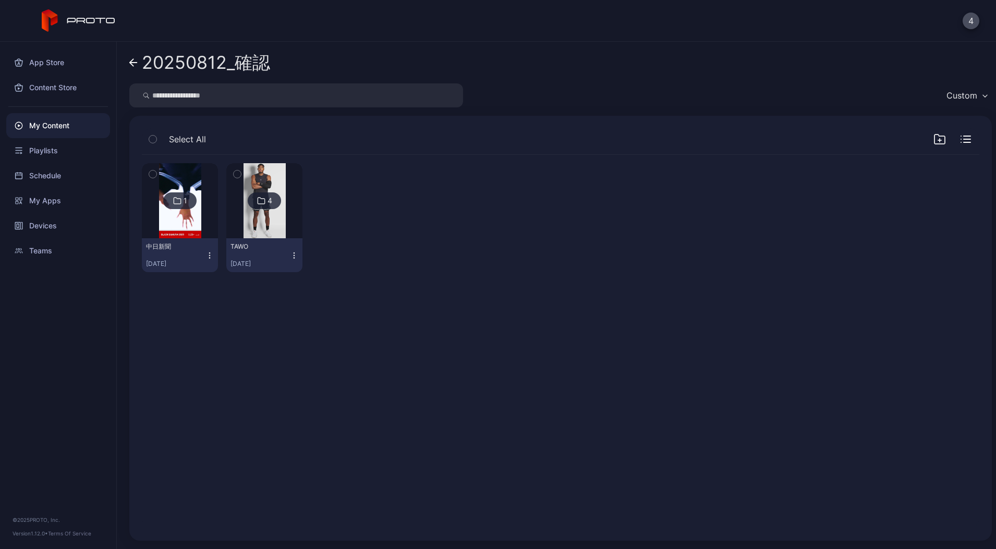
click at [258, 235] on img at bounding box center [265, 200] width 42 height 75
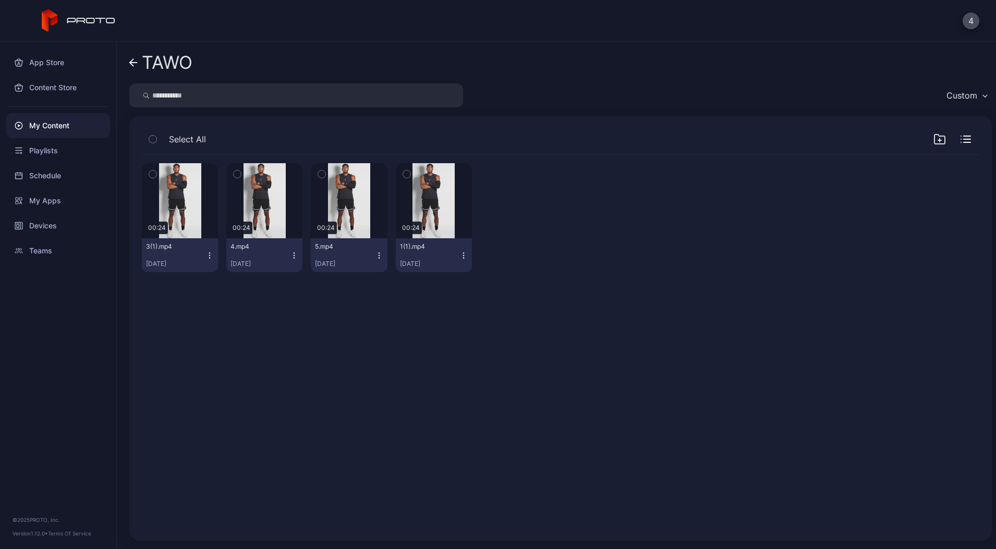
click at [52, 125] on div "My Content" at bounding box center [58, 125] width 104 height 25
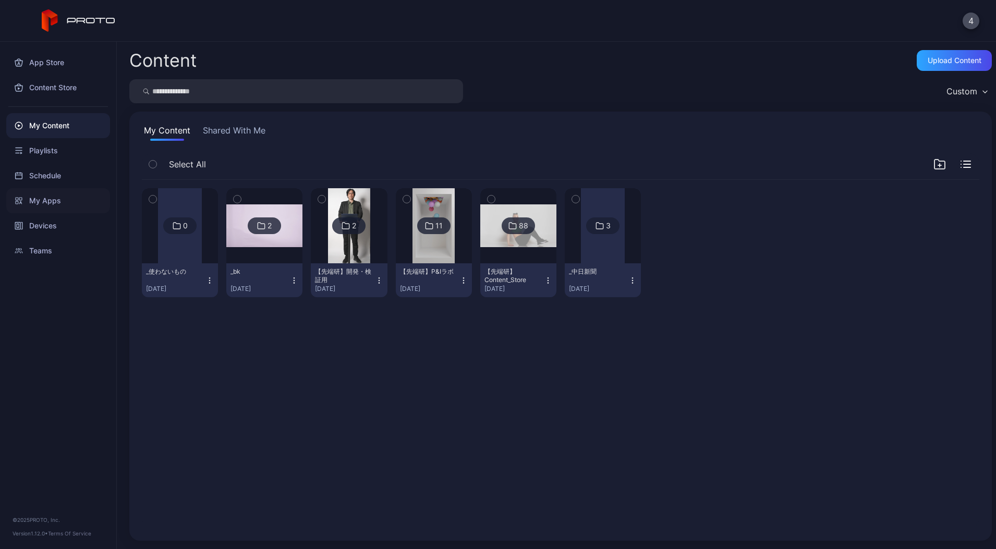
click at [40, 204] on div "My Apps" at bounding box center [58, 200] width 104 height 25
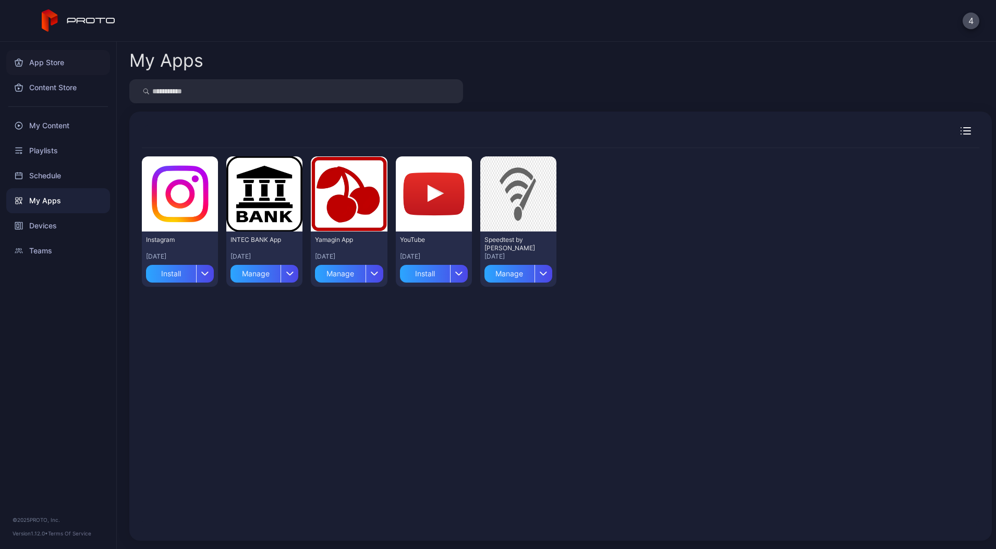
click at [46, 65] on div "App Store" at bounding box center [58, 62] width 104 height 25
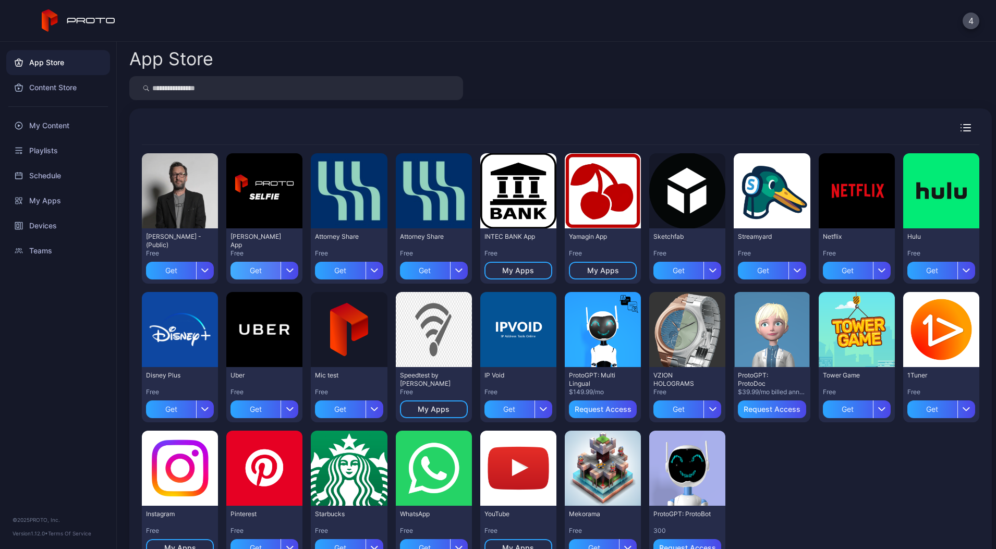
click at [280, 272] on div "Get" at bounding box center [255, 271] width 50 height 18
click at [50, 204] on div "My Apps" at bounding box center [58, 200] width 104 height 25
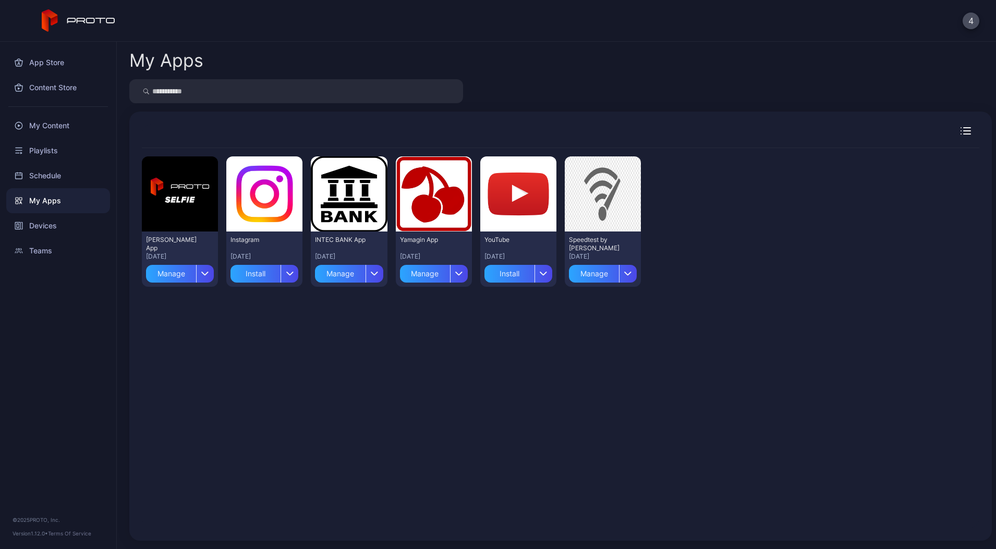
click at [218, 275] on div "[PERSON_NAME] App [DATE] Manage" at bounding box center [180, 259] width 76 height 55
click at [209, 275] on icon "button" at bounding box center [205, 273] width 8 height 4
click at [177, 309] on button "Install" at bounding box center [184, 304] width 89 height 33
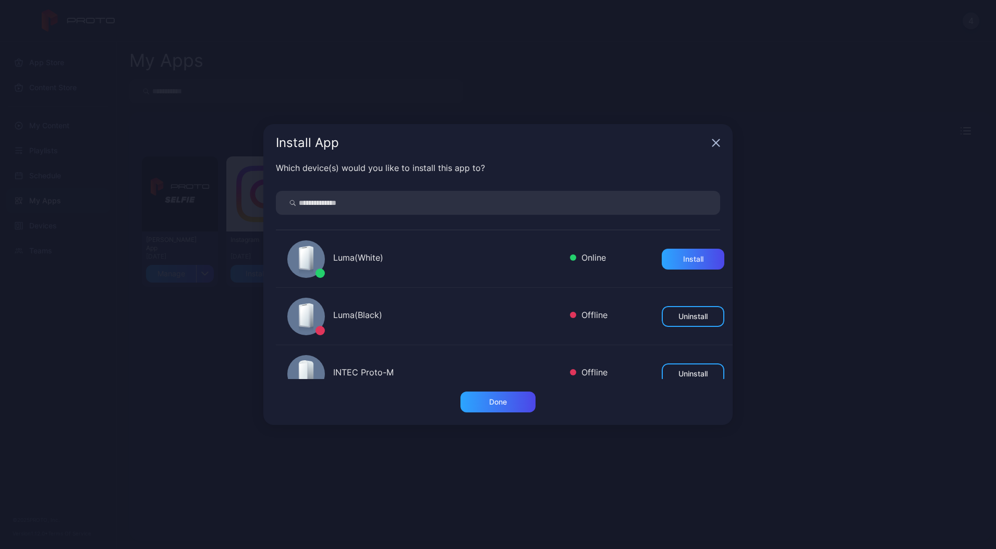
click at [353, 258] on div "Luma(White)" at bounding box center [447, 258] width 228 height 15
click at [683, 262] on div "Install" at bounding box center [693, 259] width 20 height 8
click at [709, 144] on div "Install App" at bounding box center [497, 143] width 469 height 38
click at [720, 145] on div "Install App" at bounding box center [497, 143] width 469 height 38
click at [715, 143] on icon "button" at bounding box center [716, 143] width 7 height 7
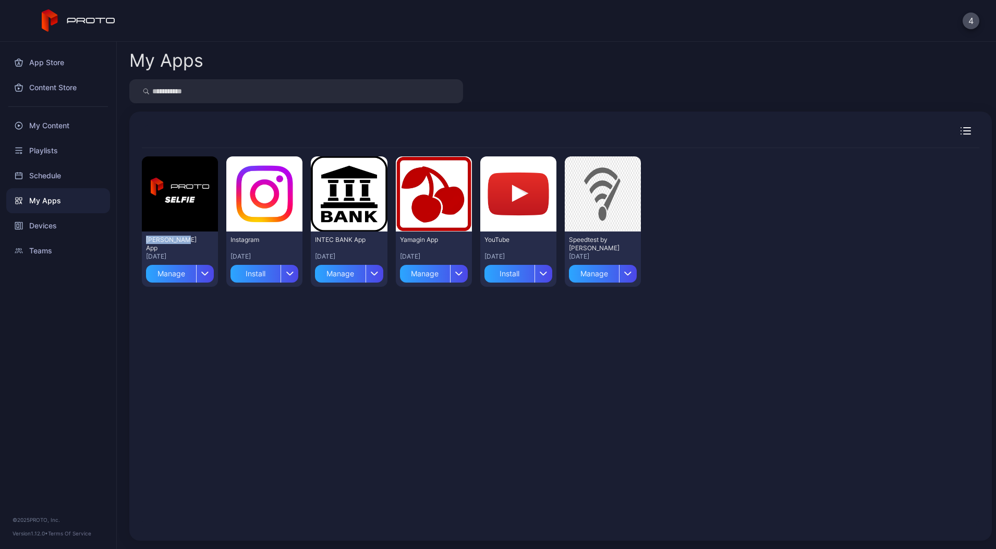
drag, startPoint x: 136, startPoint y: 237, endPoint x: 177, endPoint y: 235, distance: 41.3
click at [177, 235] on div "Preview [PERSON_NAME] App [DATE] Manage Preview Instagram [DATE] Install Previe…" at bounding box center [561, 338] width 854 height 397
drag, startPoint x: 177, startPoint y: 235, endPoint x: 197, endPoint y: 243, distance: 21.0
click at [197, 243] on div "[PERSON_NAME] App" at bounding box center [174, 244] width 57 height 17
copy div "[PERSON_NAME] App"
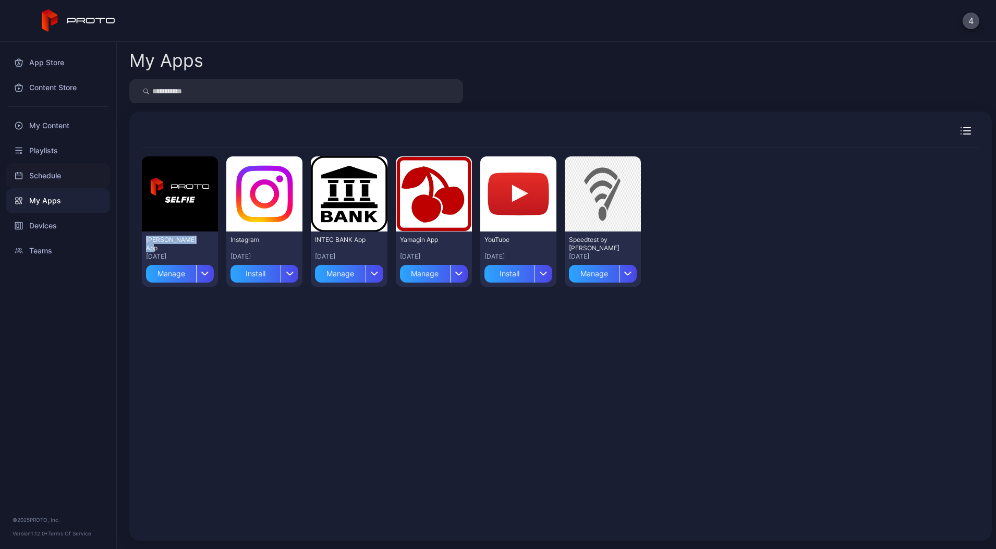
click at [51, 166] on div "Schedule" at bounding box center [58, 175] width 104 height 25
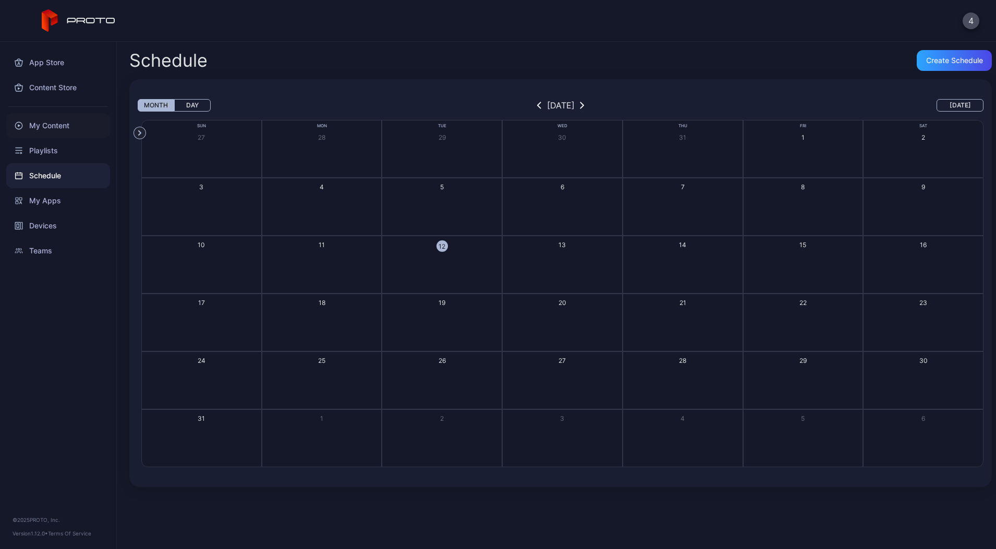
click at [50, 129] on div "My Content" at bounding box center [58, 125] width 104 height 25
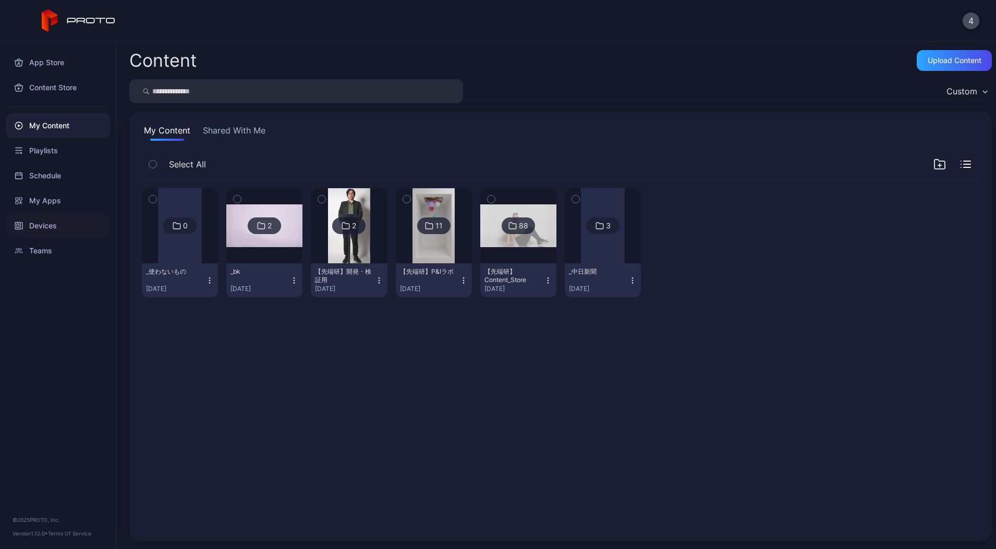
click at [51, 224] on div "Devices" at bounding box center [58, 225] width 104 height 25
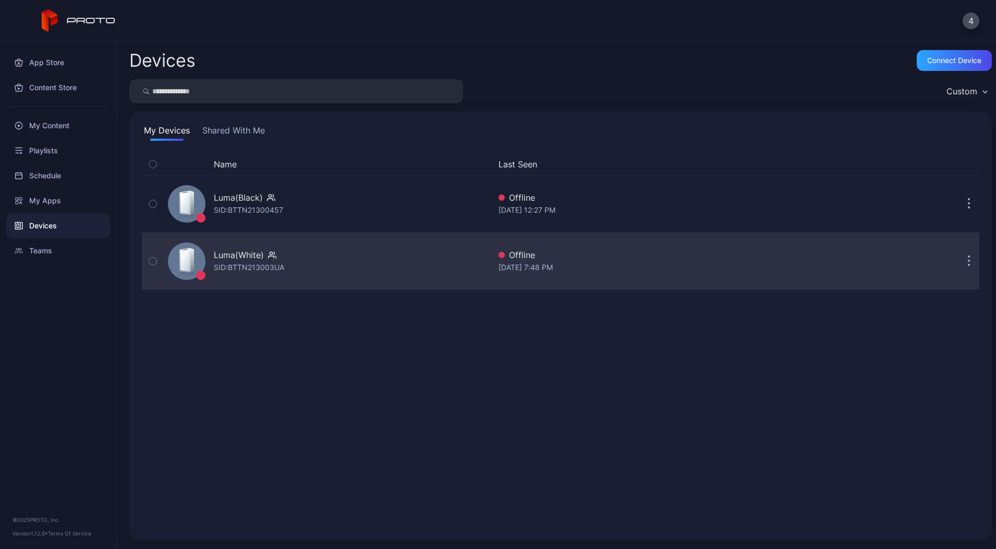
click at [280, 271] on div "SID: BTTN213003UA" at bounding box center [249, 267] width 70 height 13
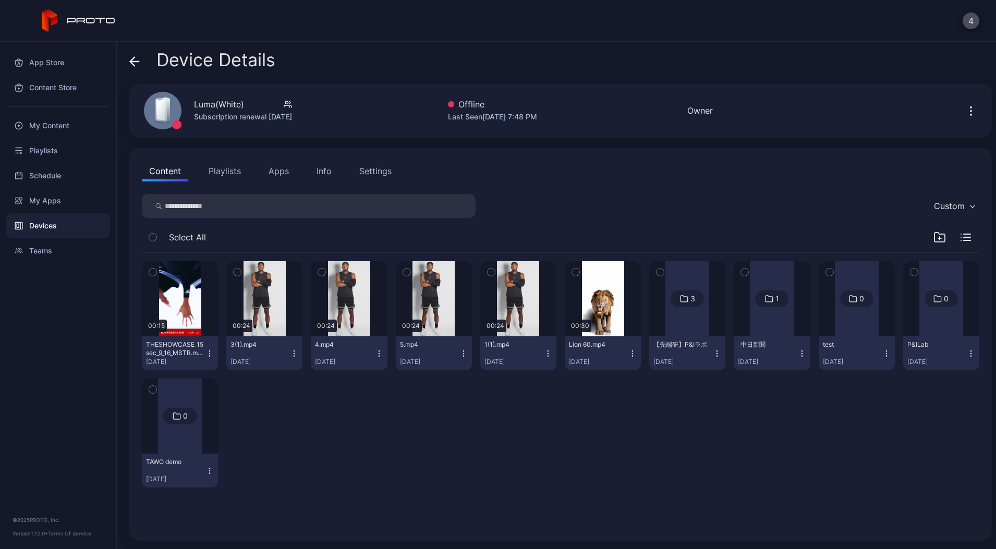
click at [154, 265] on button "button" at bounding box center [153, 272] width 22 height 22
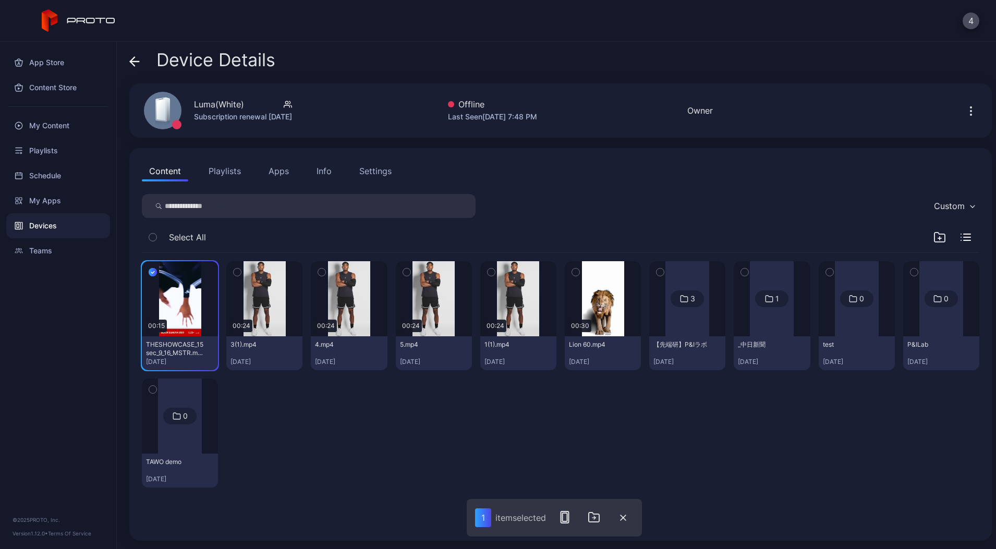
click at [241, 270] on icon "button" at bounding box center [237, 271] width 7 height 11
click at [333, 271] on button "button" at bounding box center [322, 272] width 22 height 22
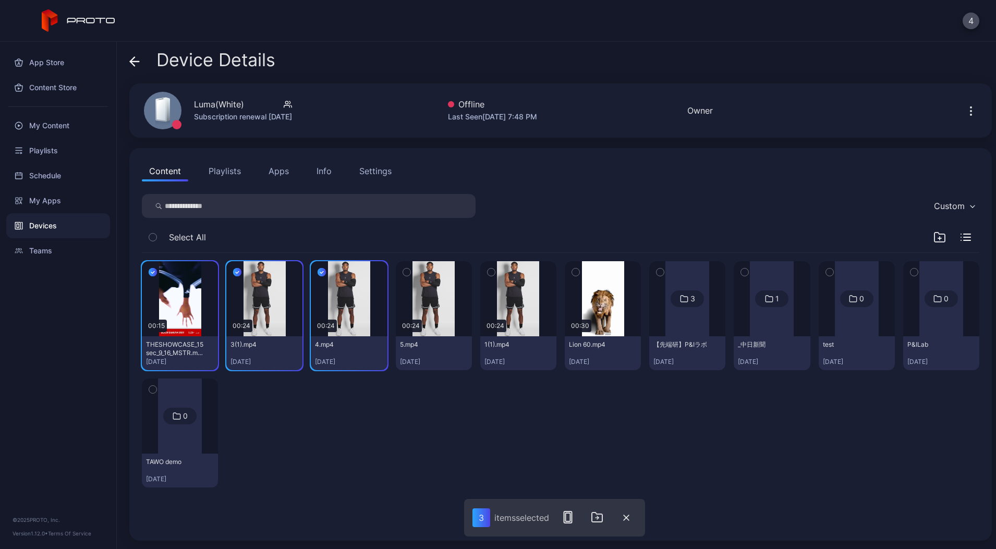
click at [410, 275] on icon "button" at bounding box center [406, 271] width 7 height 11
drag, startPoint x: 523, startPoint y: 271, endPoint x: 550, endPoint y: 294, distance: 34.8
click at [495, 271] on icon "button" at bounding box center [491, 271] width 7 height 11
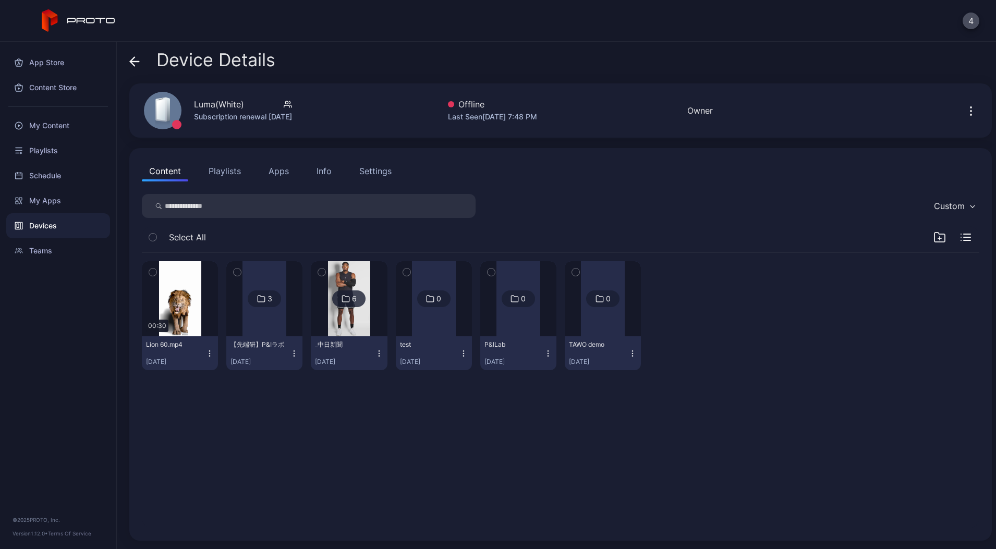
click at [542, 345] on div "P&ILab" at bounding box center [512, 345] width 57 height 8
click at [370, 327] on img at bounding box center [349, 298] width 42 height 75
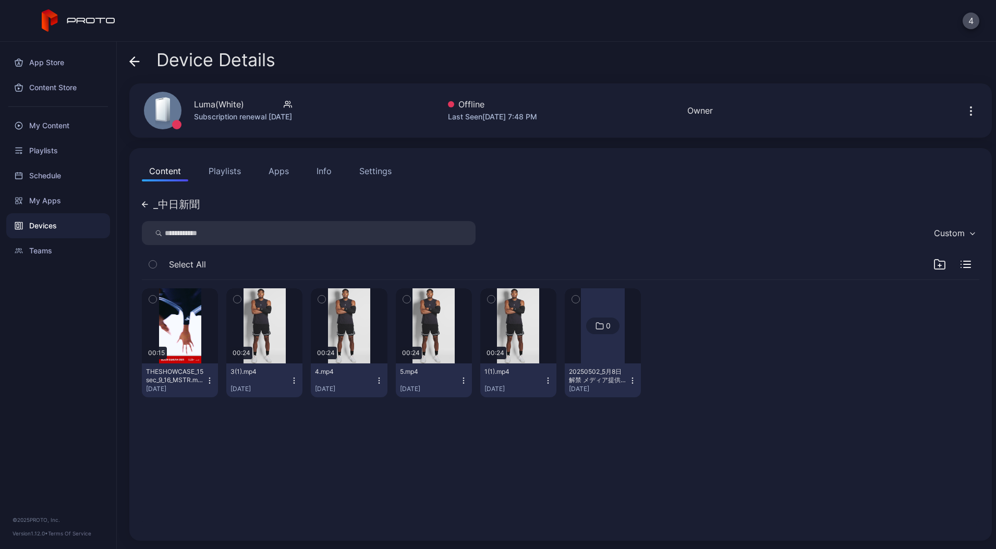
click at [155, 298] on icon "button" at bounding box center [152, 299] width 7 height 11
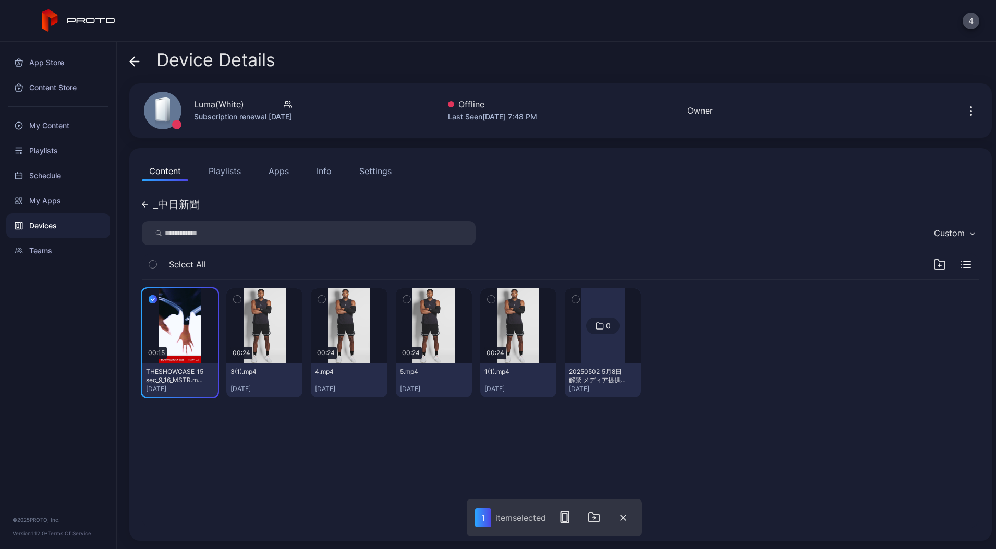
click at [241, 296] on icon "button" at bounding box center [237, 299] width 7 height 11
click at [899, 392] on div "00:15 THESHOWCASE_15sec_9_16_MSTR.mp4 [DATE] 00:24 3(1).mp4 [DATE] 00:24 4.mp4 …" at bounding box center [561, 343] width 838 height 126
click at [933, 267] on icon "button" at bounding box center [939, 264] width 13 height 13
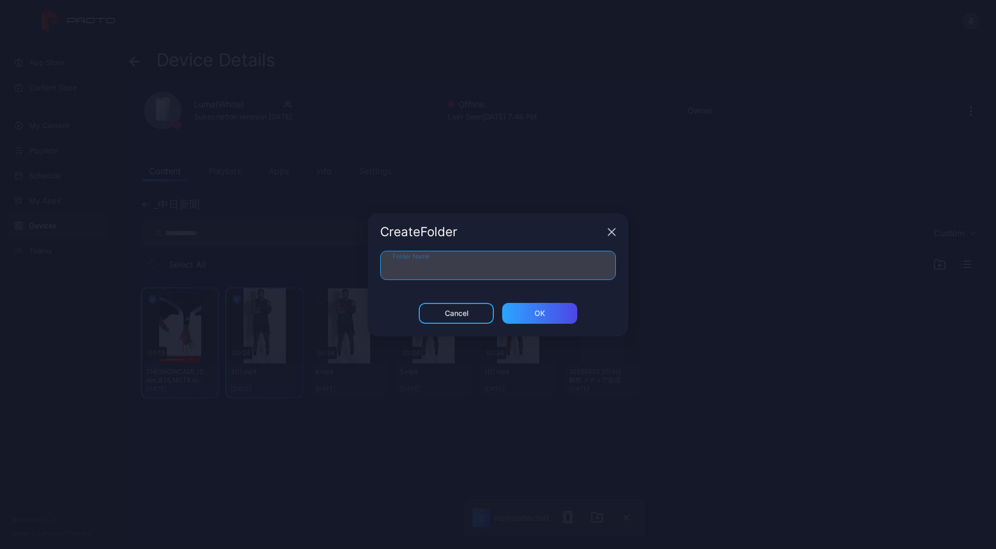
click at [553, 261] on input "Folder Name" at bounding box center [498, 265] width 236 height 29
type input "********"
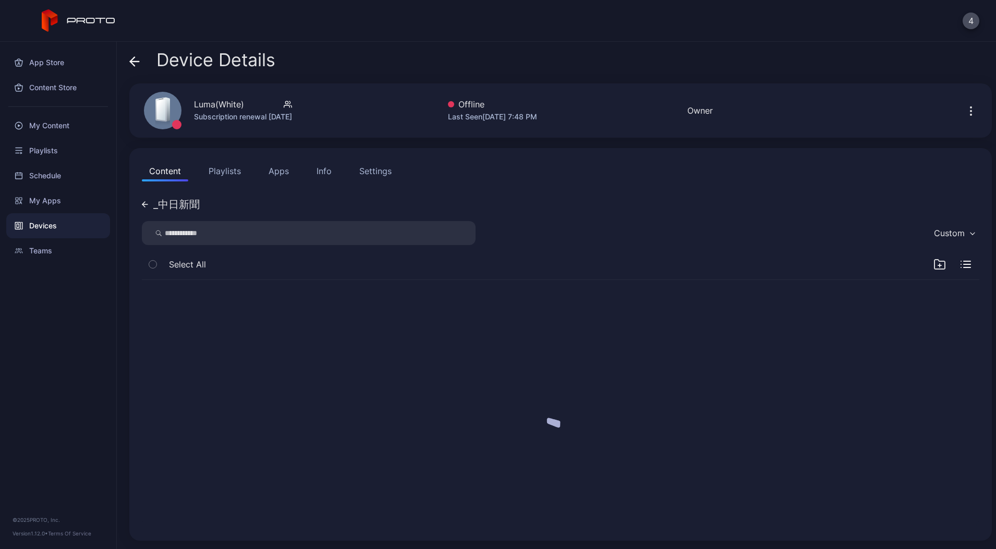
click at [517, 267] on div "Select All" at bounding box center [561, 266] width 838 height 27
click at [339, 304] on div at bounding box center [561, 404] width 854 height 265
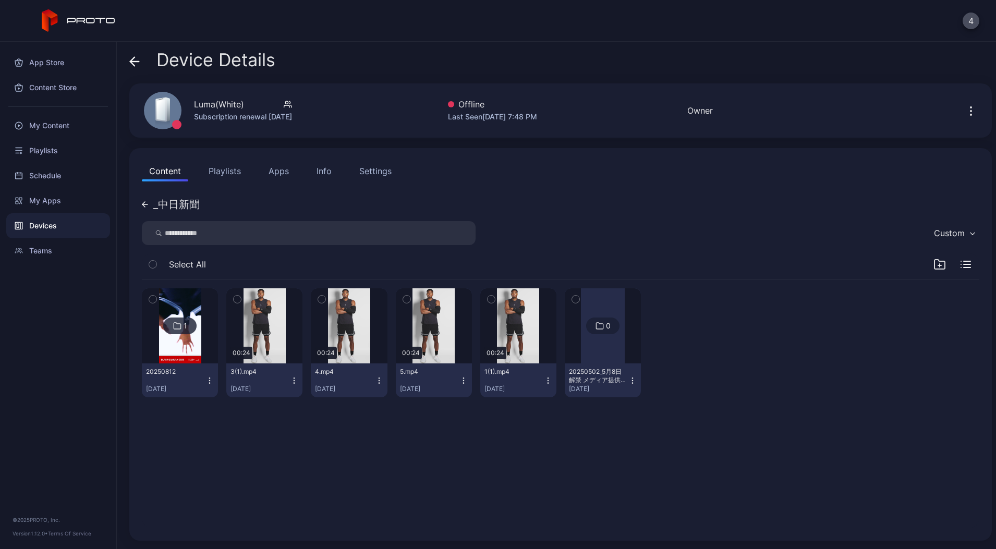
click at [323, 300] on icon "button" at bounding box center [322, 300] width 3 height 2
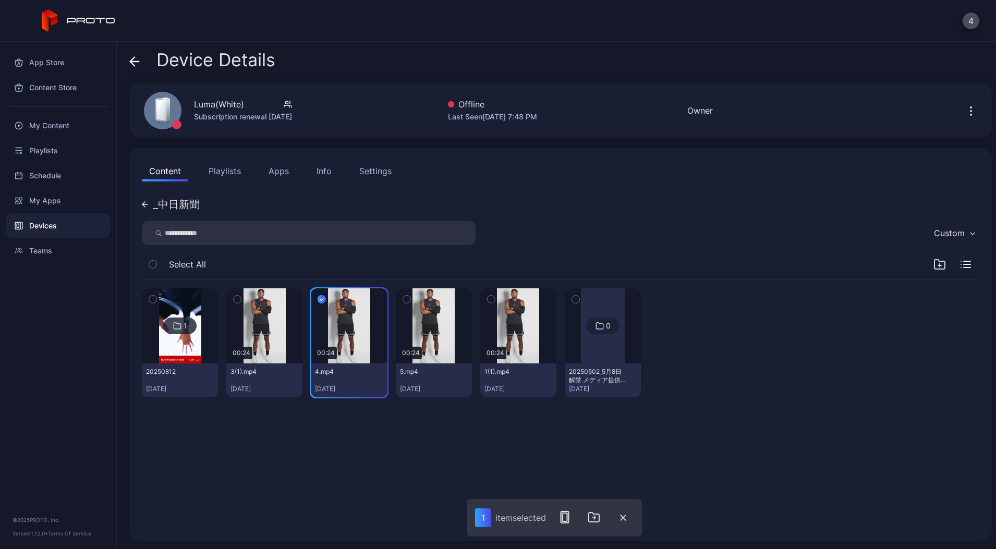
click at [241, 302] on icon "button" at bounding box center [237, 299] width 7 height 11
drag, startPoint x: 423, startPoint y: 300, endPoint x: 474, endPoint y: 301, distance: 50.1
click at [418, 300] on button "button" at bounding box center [407, 299] width 22 height 22
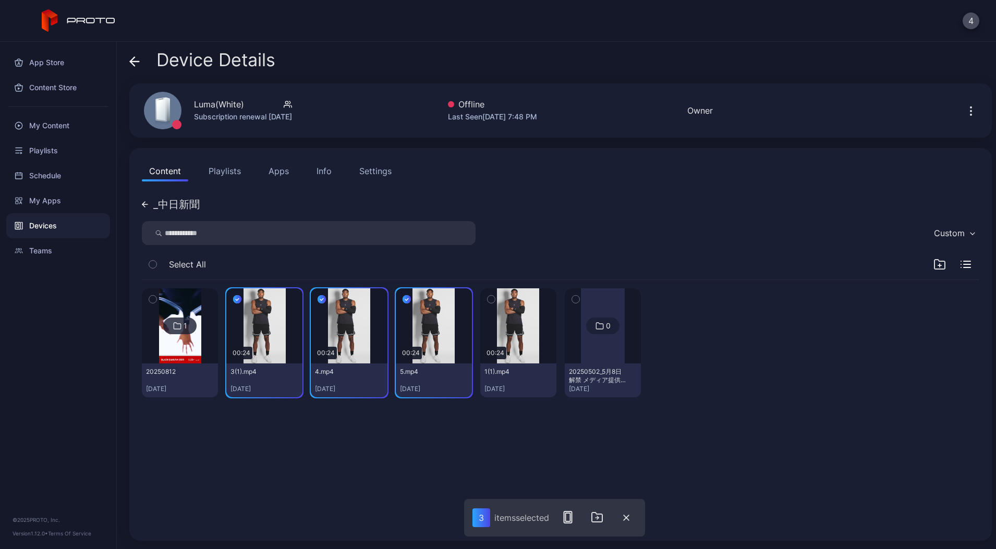
click at [502, 302] on button "button" at bounding box center [491, 299] width 22 height 22
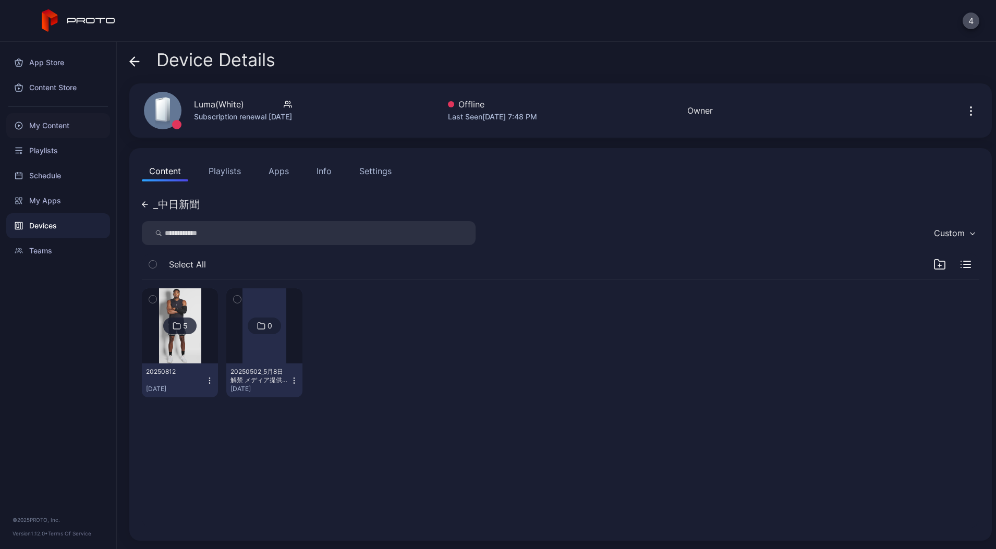
click at [47, 125] on div "My Content" at bounding box center [58, 125] width 104 height 25
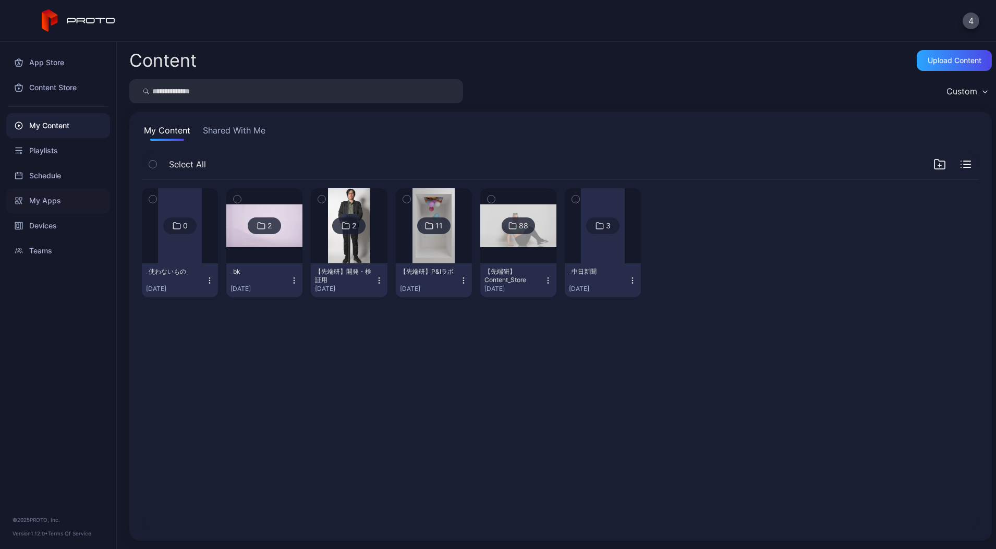
click at [55, 210] on div "My Apps" at bounding box center [58, 200] width 104 height 25
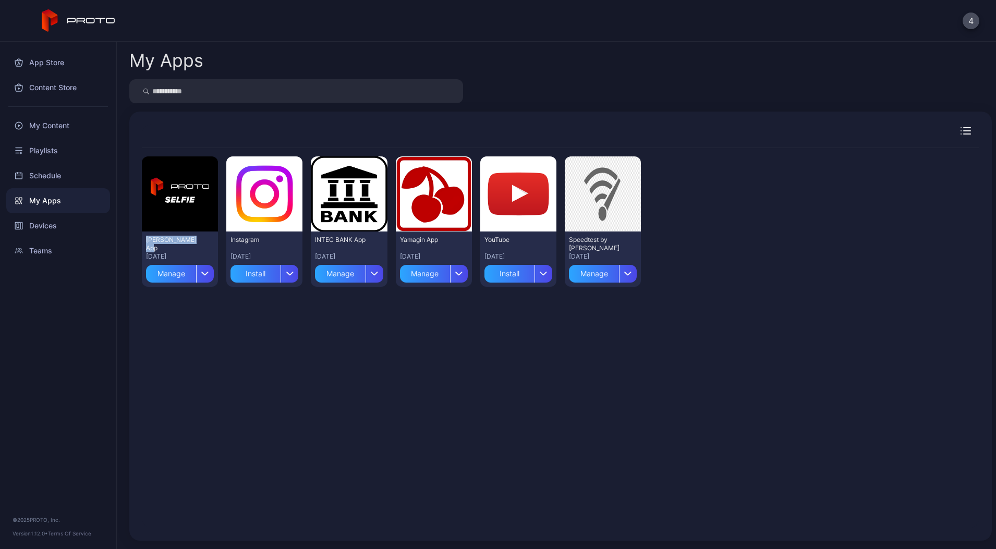
drag, startPoint x: 143, startPoint y: 235, endPoint x: 199, endPoint y: 238, distance: 56.4
click at [199, 238] on div "[PERSON_NAME] App [DATE] Manage" at bounding box center [180, 259] width 76 height 55
copy div "[PERSON_NAME] App"
click at [36, 129] on div "My Content" at bounding box center [58, 125] width 104 height 25
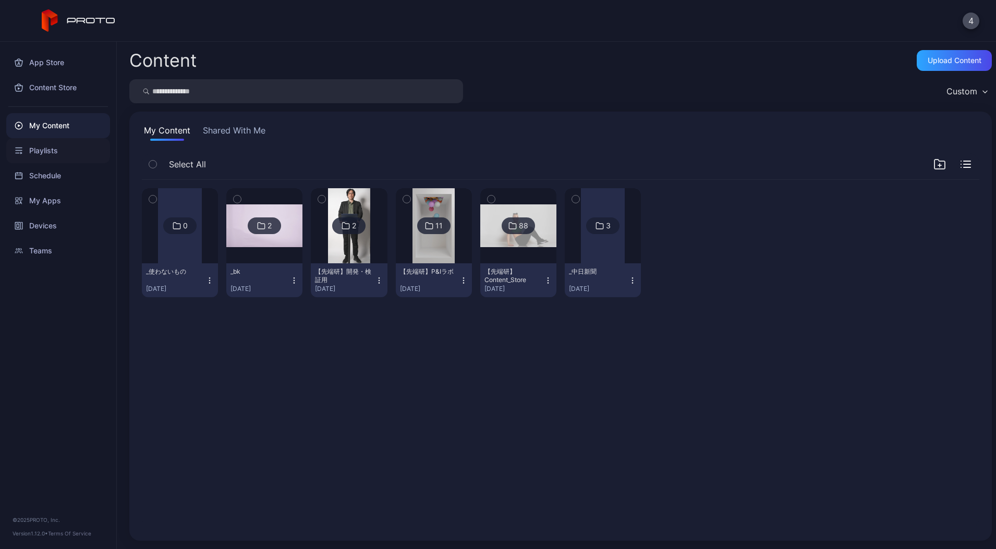
click at [54, 150] on div "Playlists" at bounding box center [58, 150] width 104 height 25
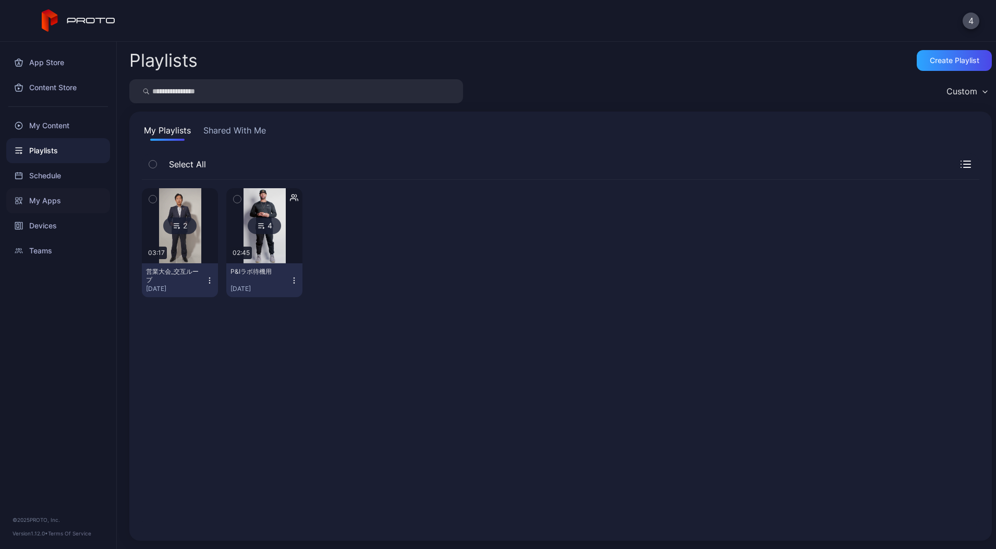
click at [46, 213] on div "Devices" at bounding box center [58, 225] width 104 height 25
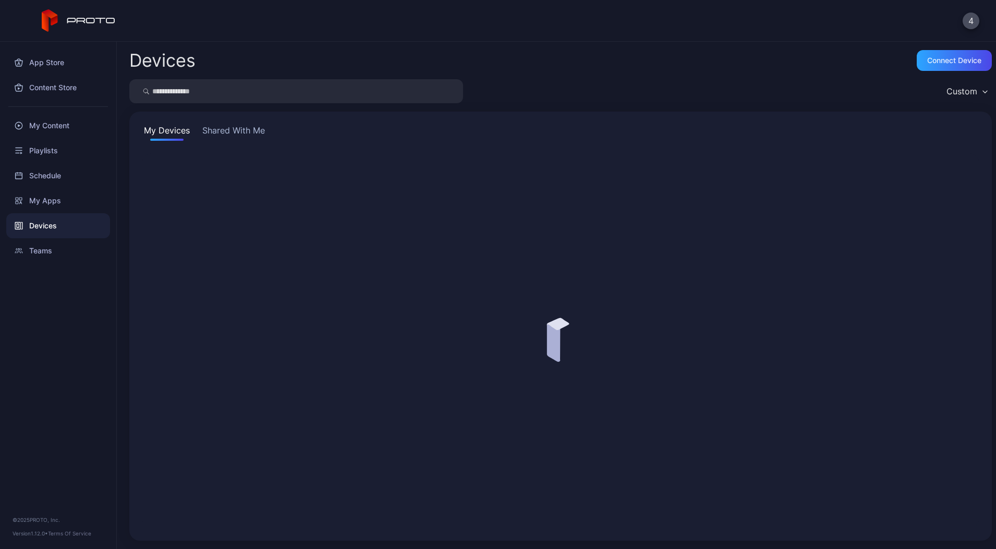
click at [45, 233] on div "Devices" at bounding box center [58, 225] width 104 height 25
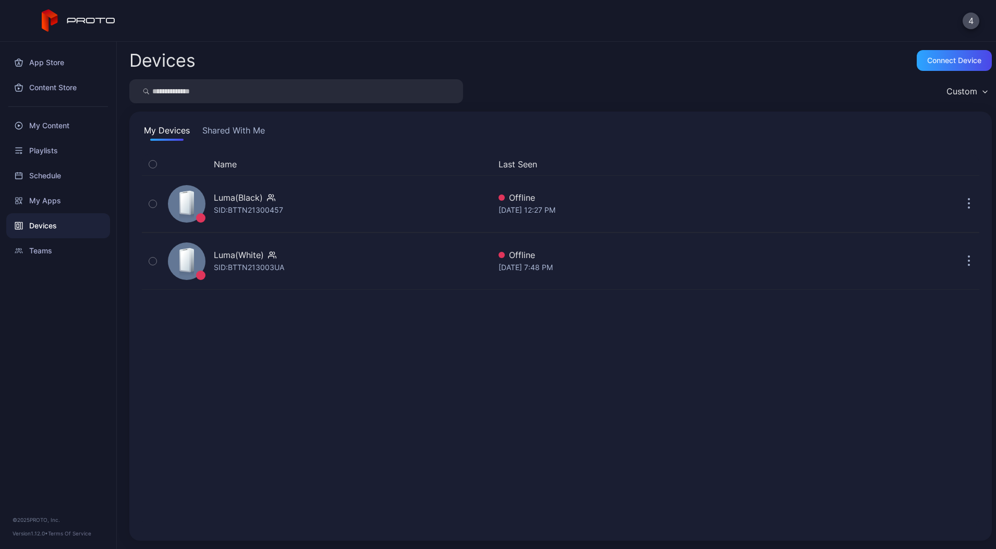
click at [250, 136] on button "Shared With Me" at bounding box center [233, 132] width 67 height 17
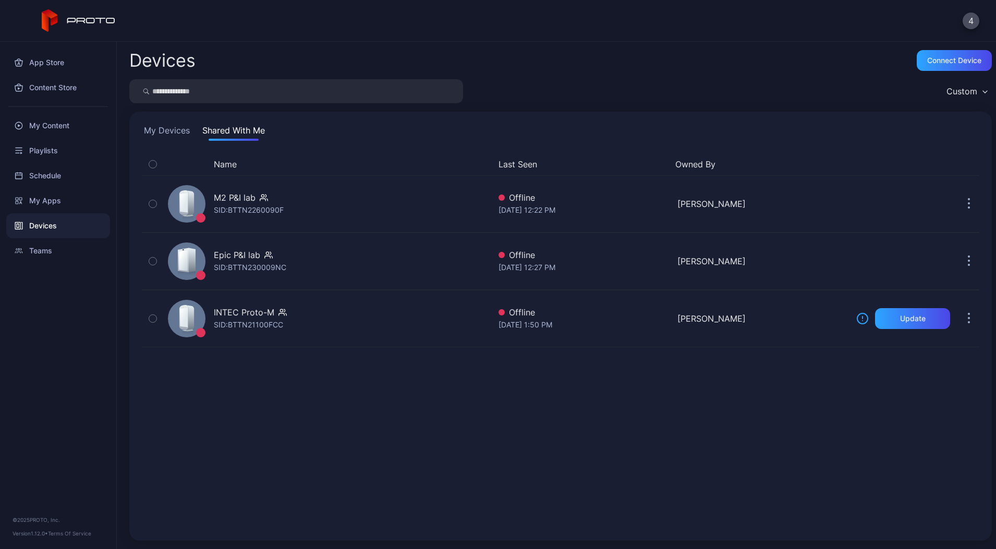
click at [156, 132] on button "My Devices" at bounding box center [167, 132] width 50 height 17
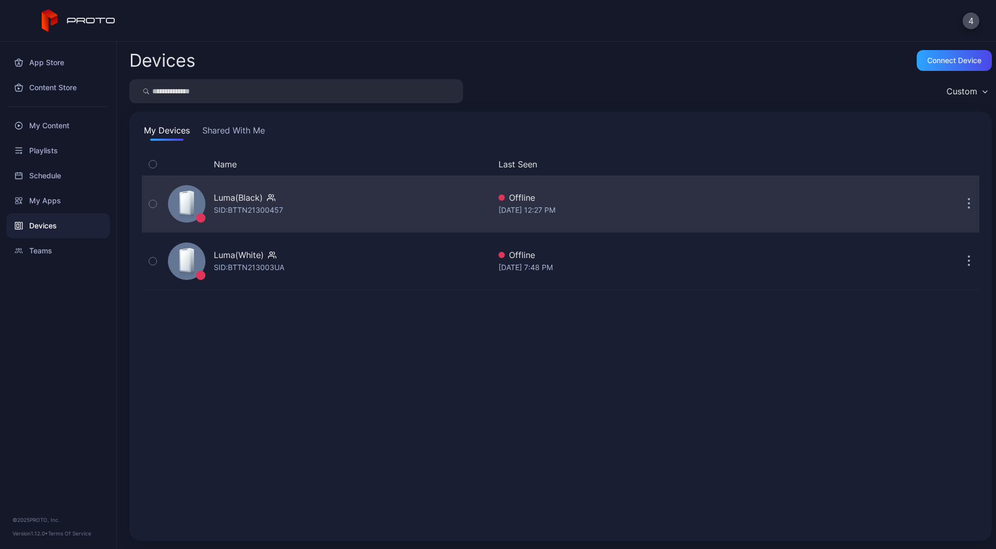
click at [262, 207] on div "SID: BTTN21300457" at bounding box center [248, 210] width 69 height 13
